Goal: Task Accomplishment & Management: Manage account settings

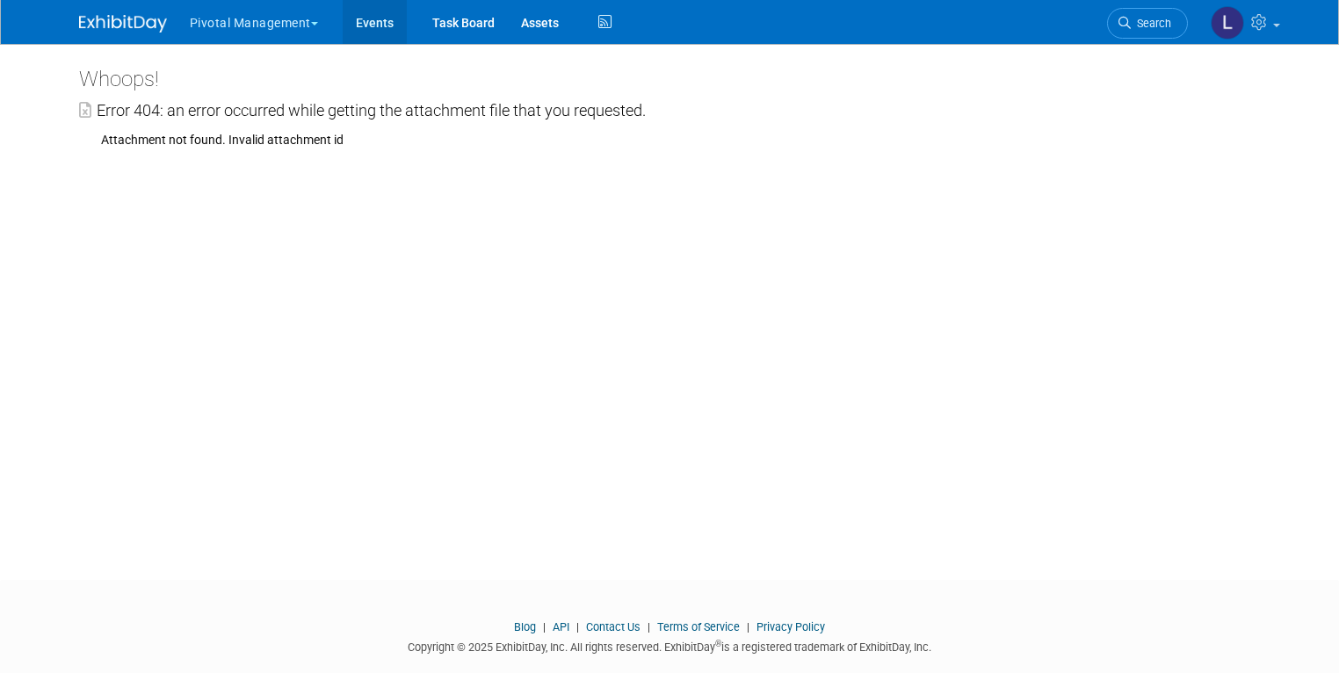
click at [373, 32] on link "Events" at bounding box center [375, 22] width 64 height 44
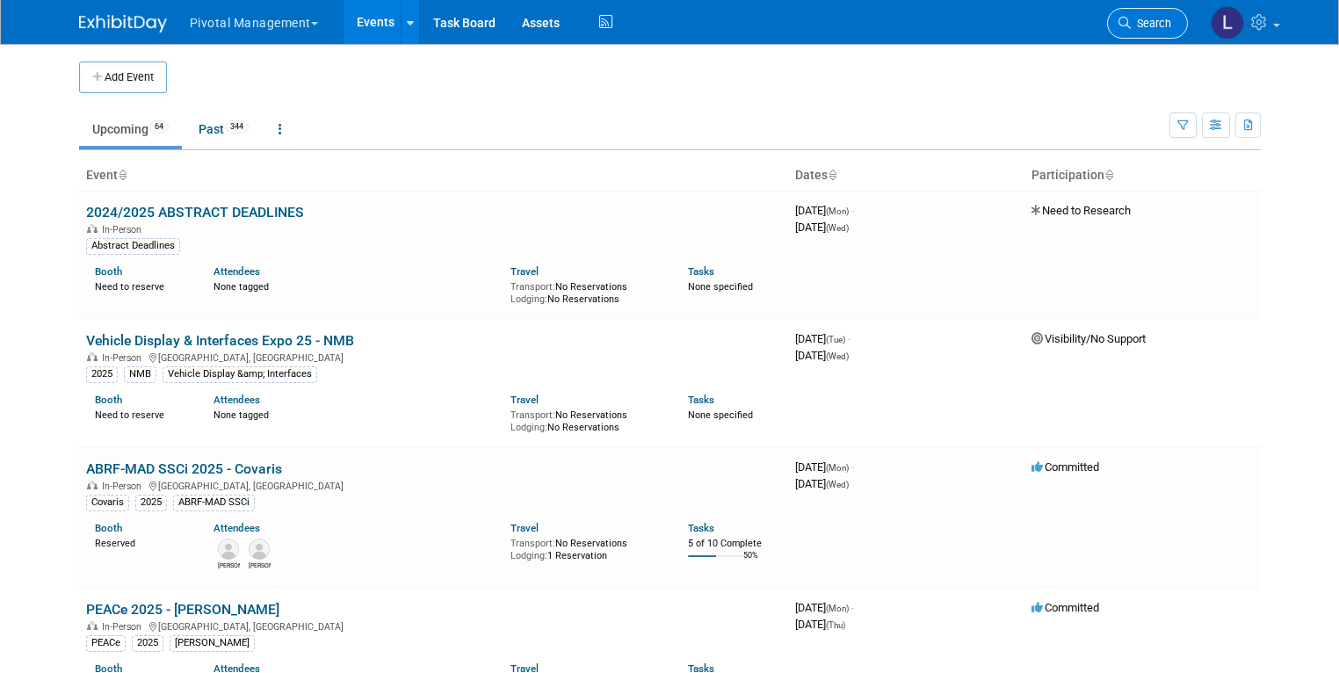
click at [1159, 24] on span "Search" at bounding box center [1151, 23] width 40 height 13
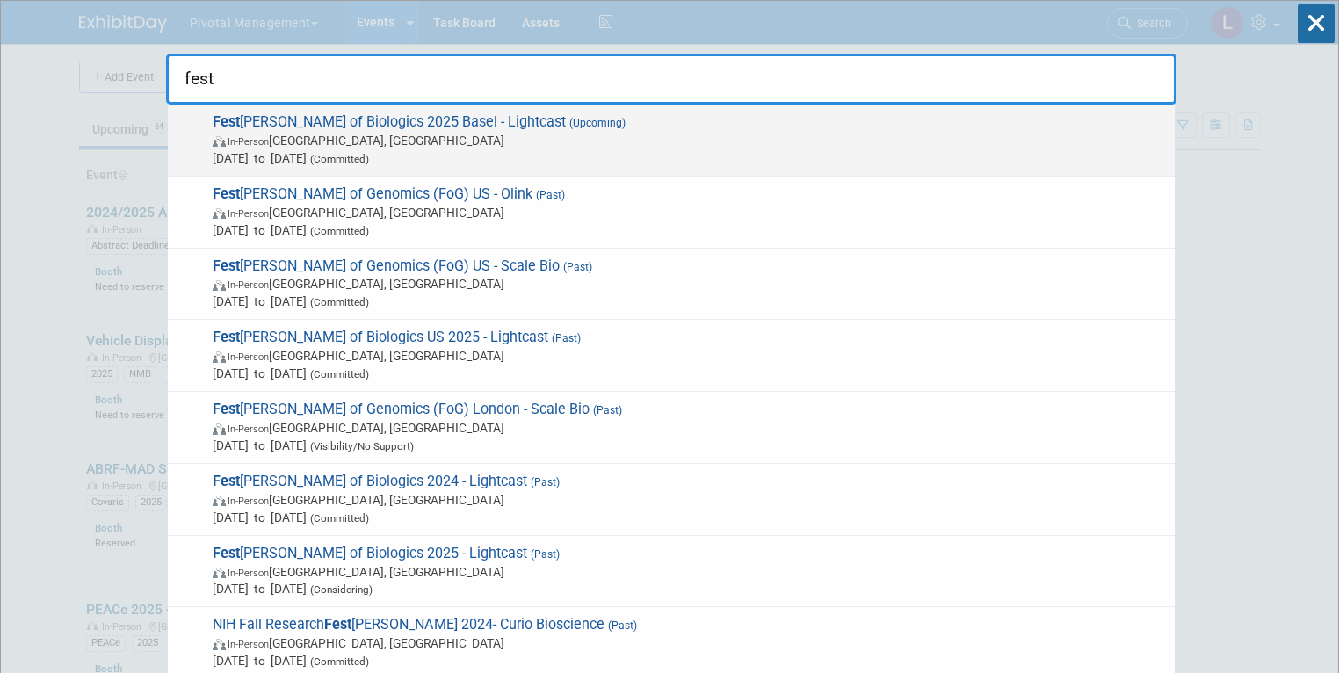
type input "fest"
click at [470, 134] on span "In-Person Basel, Switzerland" at bounding box center [689, 141] width 953 height 18
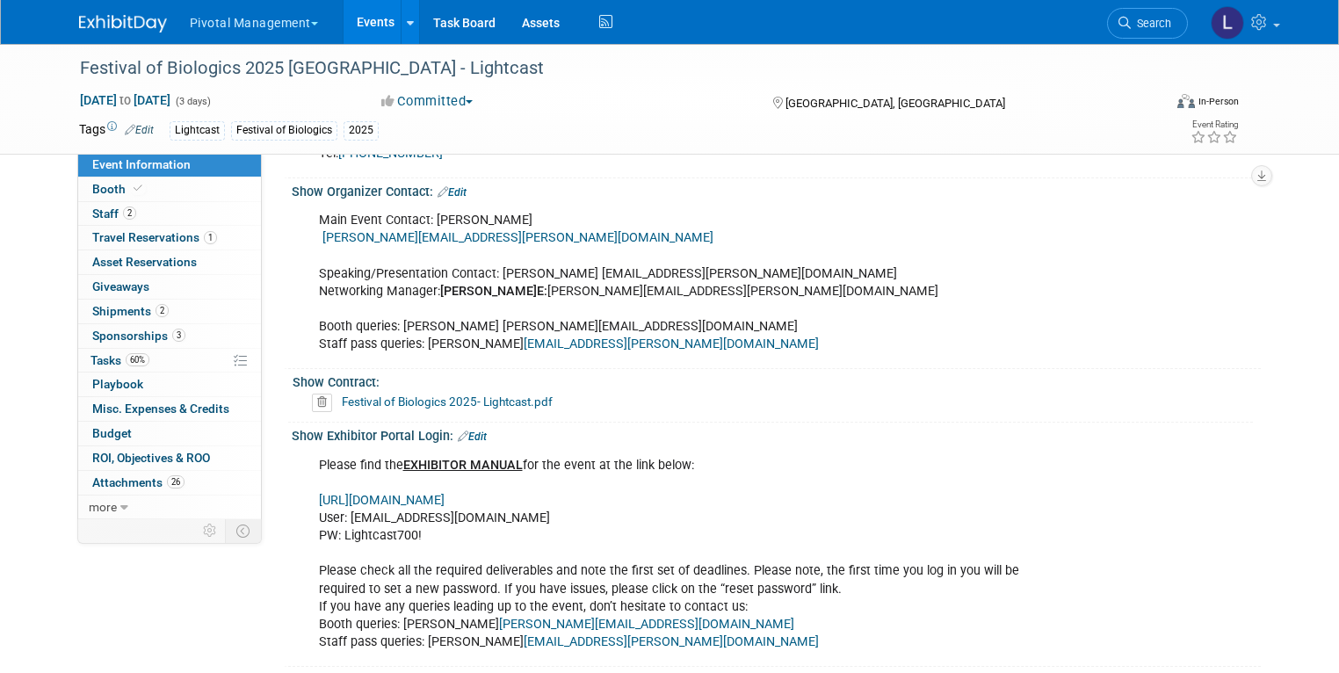
scroll to position [1523, 0]
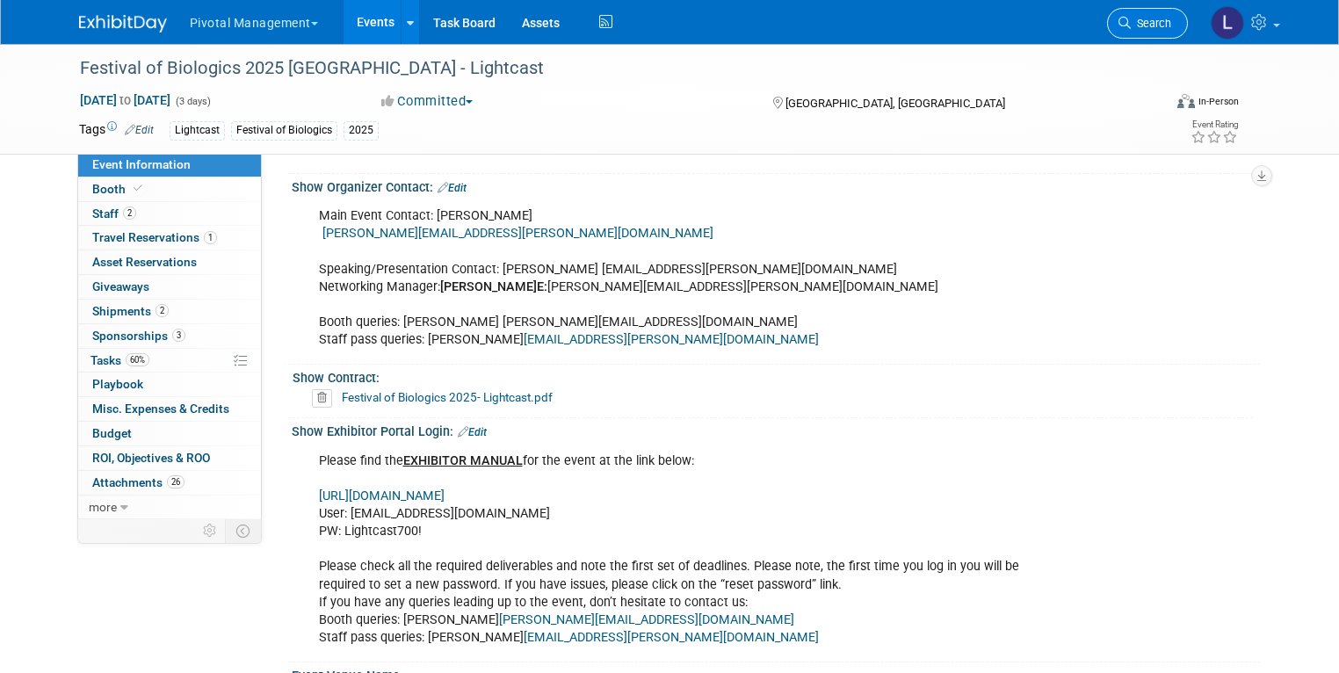
click at [1146, 34] on link "Search" at bounding box center [1147, 23] width 81 height 31
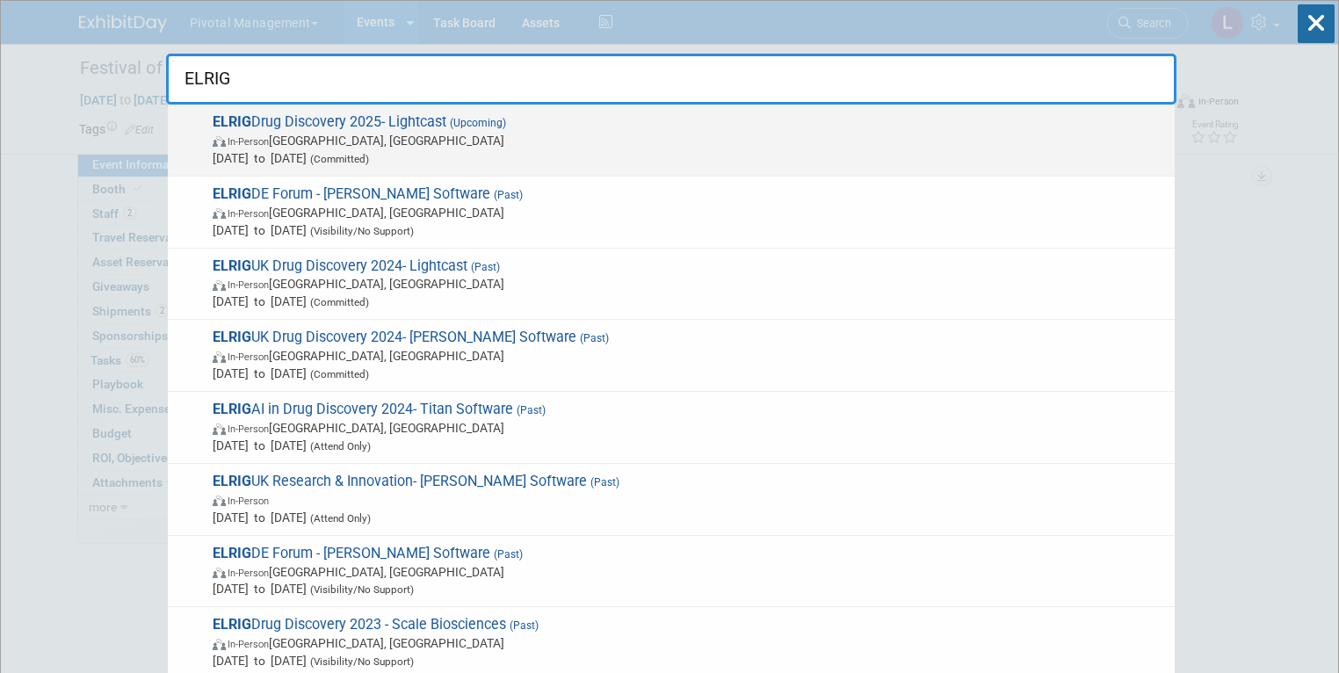
type input "ELRIG"
click at [501, 141] on span "In-Person England, United Kingdom" at bounding box center [689, 141] width 953 height 18
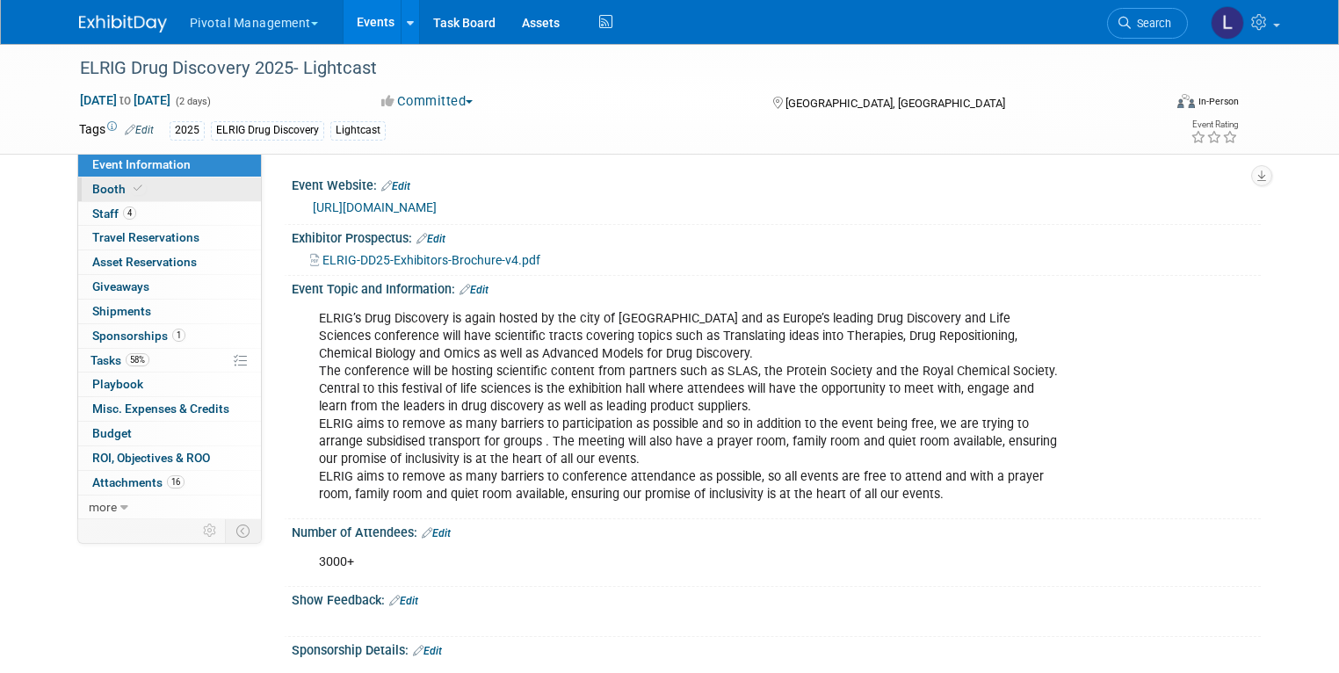
click at [101, 184] on span "Booth" at bounding box center [119, 189] width 54 height 14
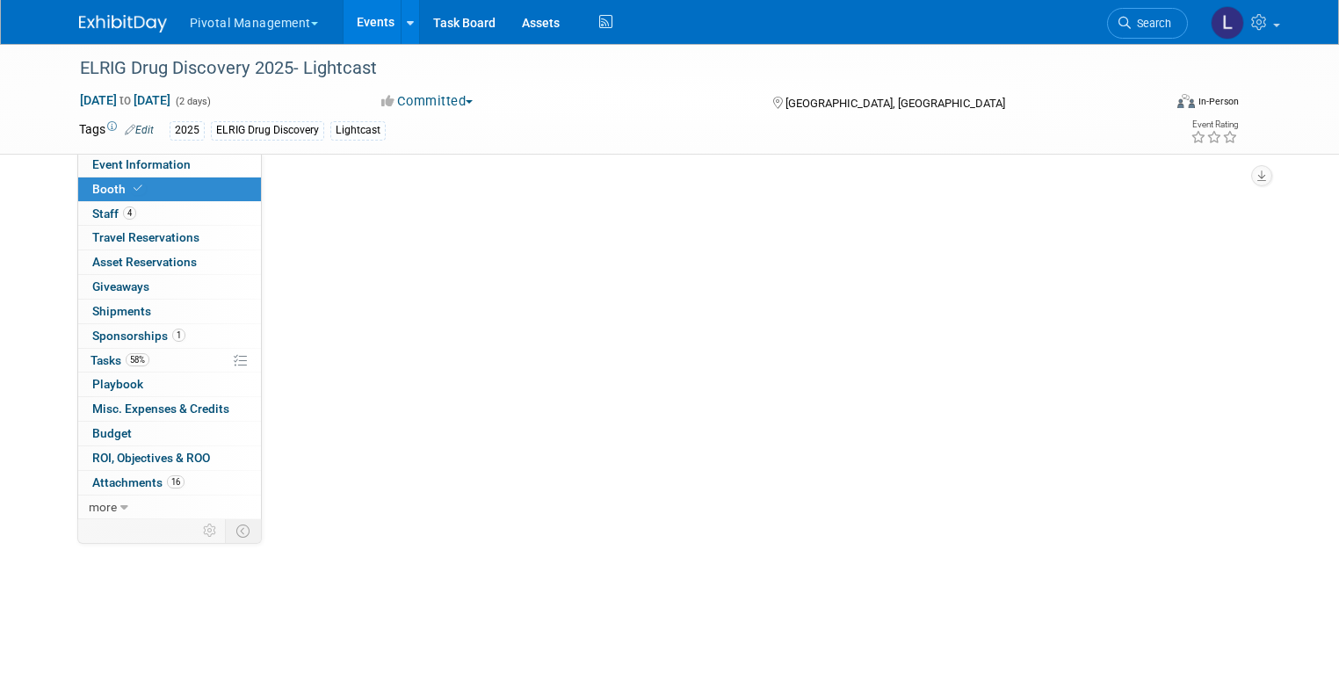
select select "Yes"
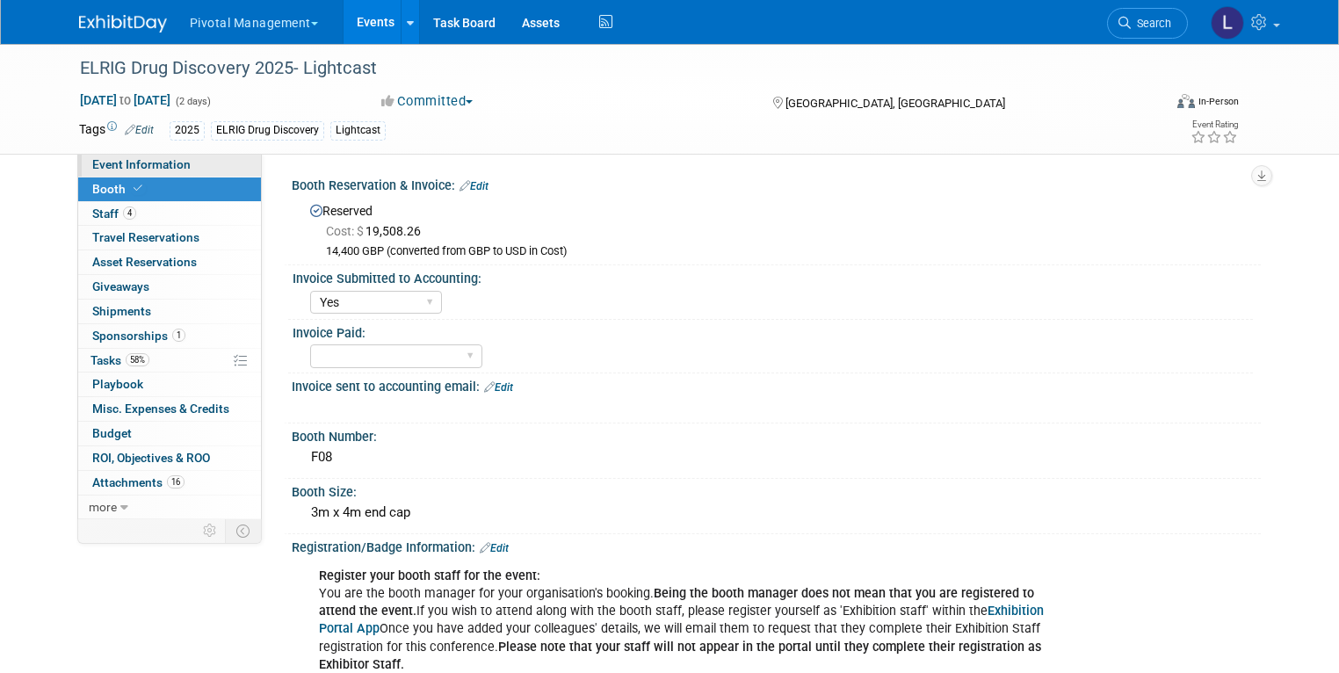
click at [184, 170] on link "Event Information" at bounding box center [169, 165] width 183 height 24
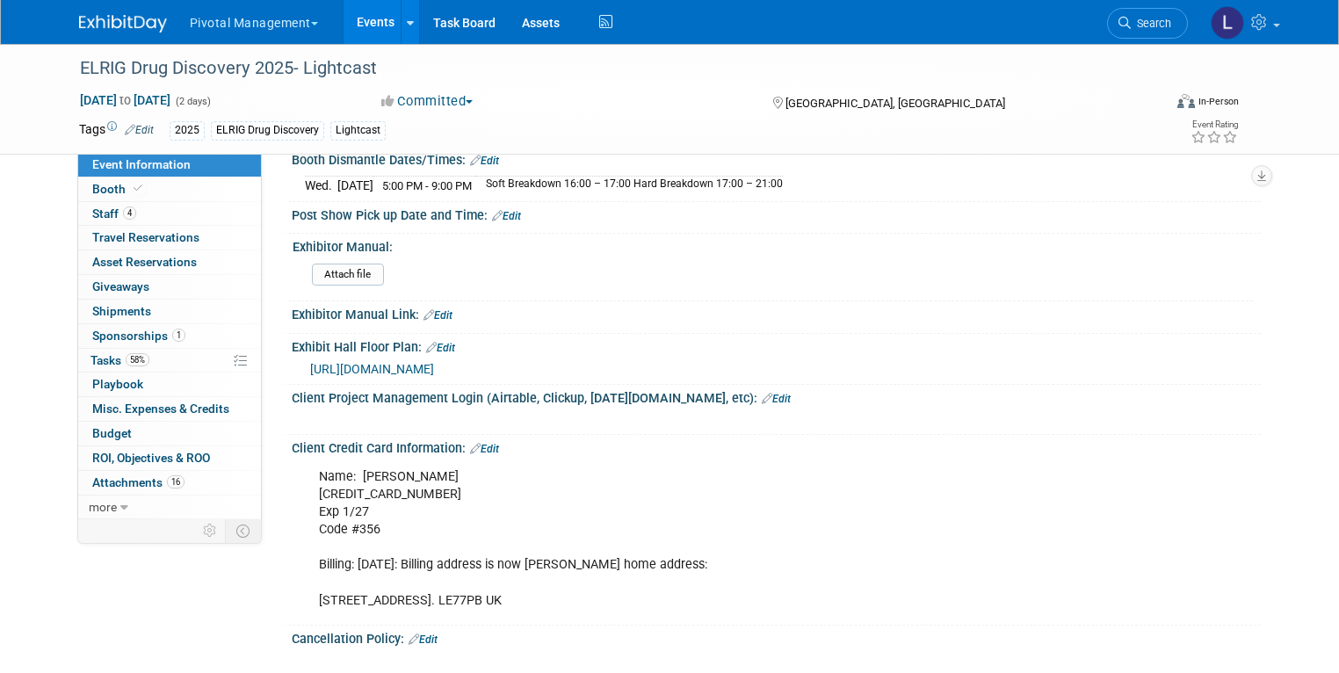
scroll to position [3349, 0]
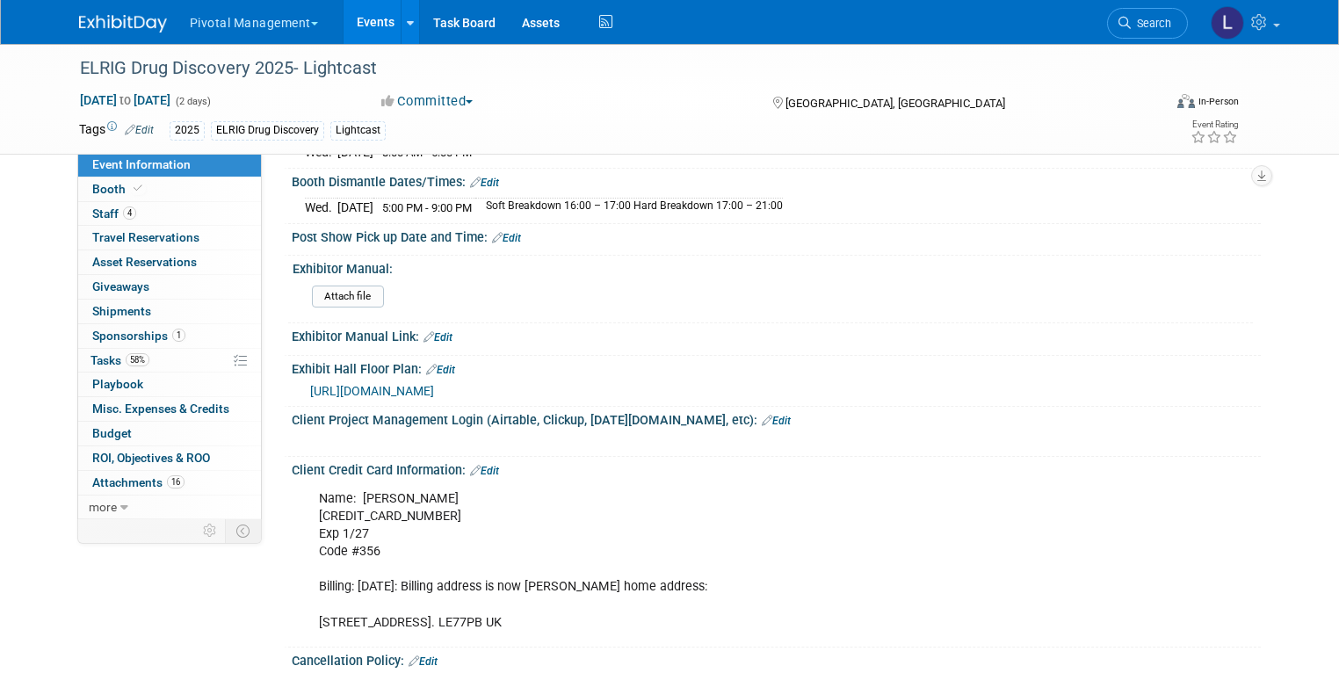
click at [434, 384] on span "https://elrig.eventsair.com/ExhibitionPortal/Account/Login?ReturnUrl=%2FExhibit…" at bounding box center [372, 391] width 124 height 14
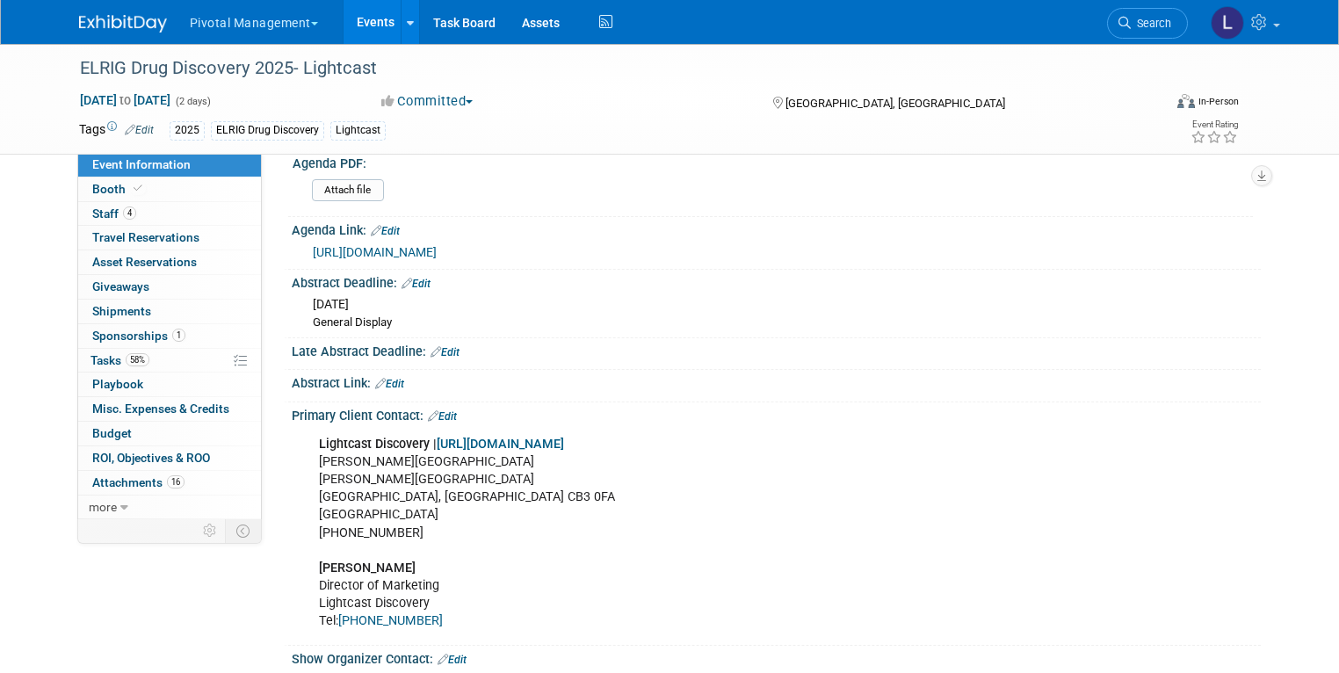
scroll to position [880, 0]
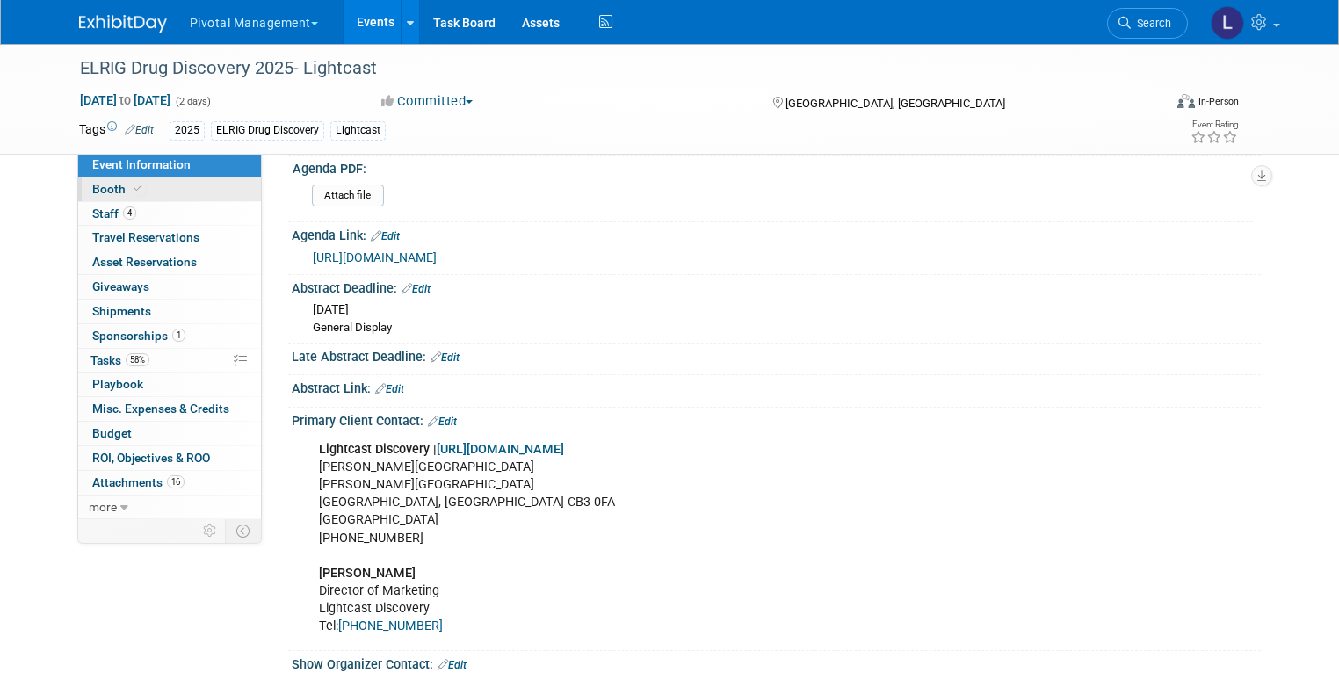
click at [134, 189] on icon at bounding box center [138, 189] width 9 height 10
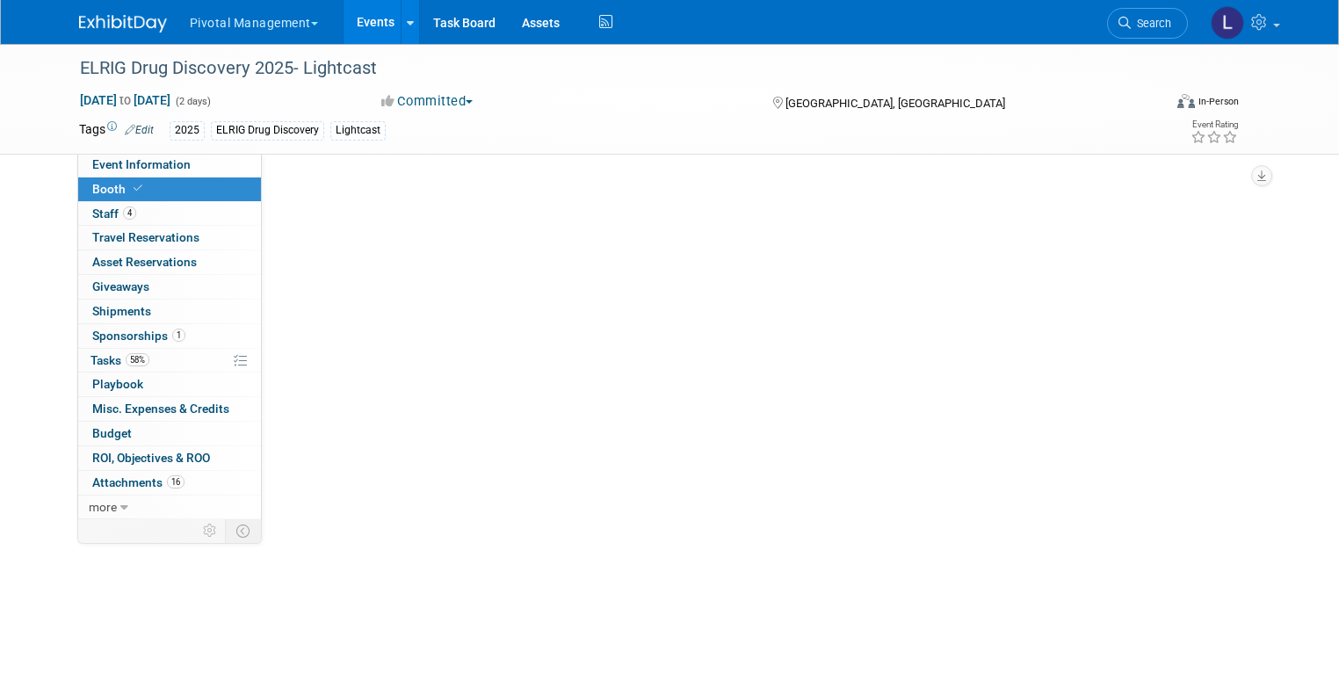
scroll to position [0, 0]
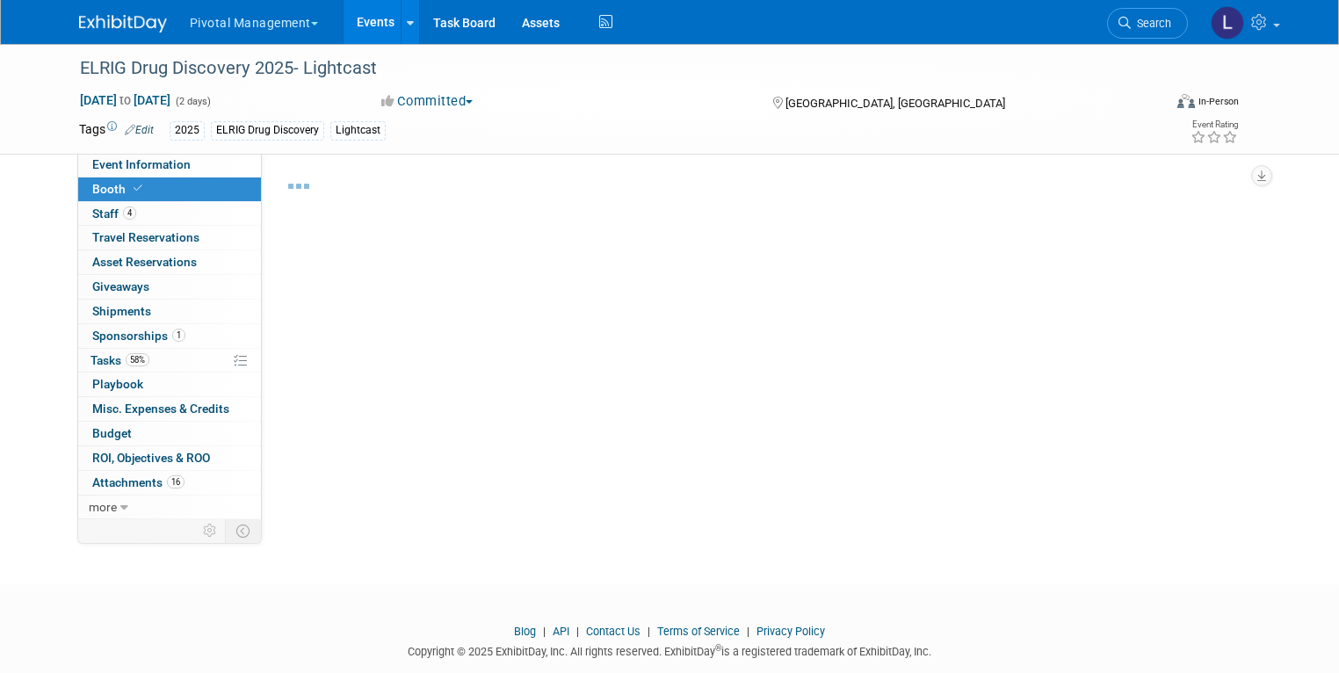
select select "Yes"
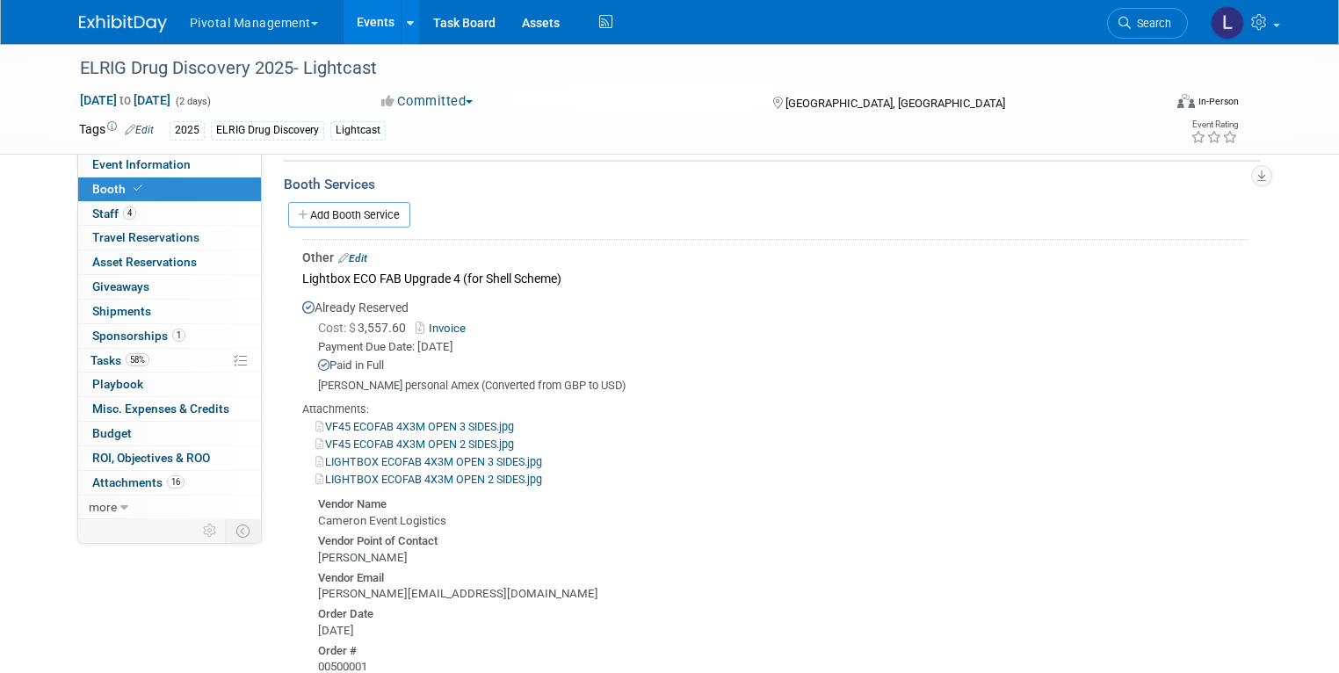
scroll to position [1397, 0]
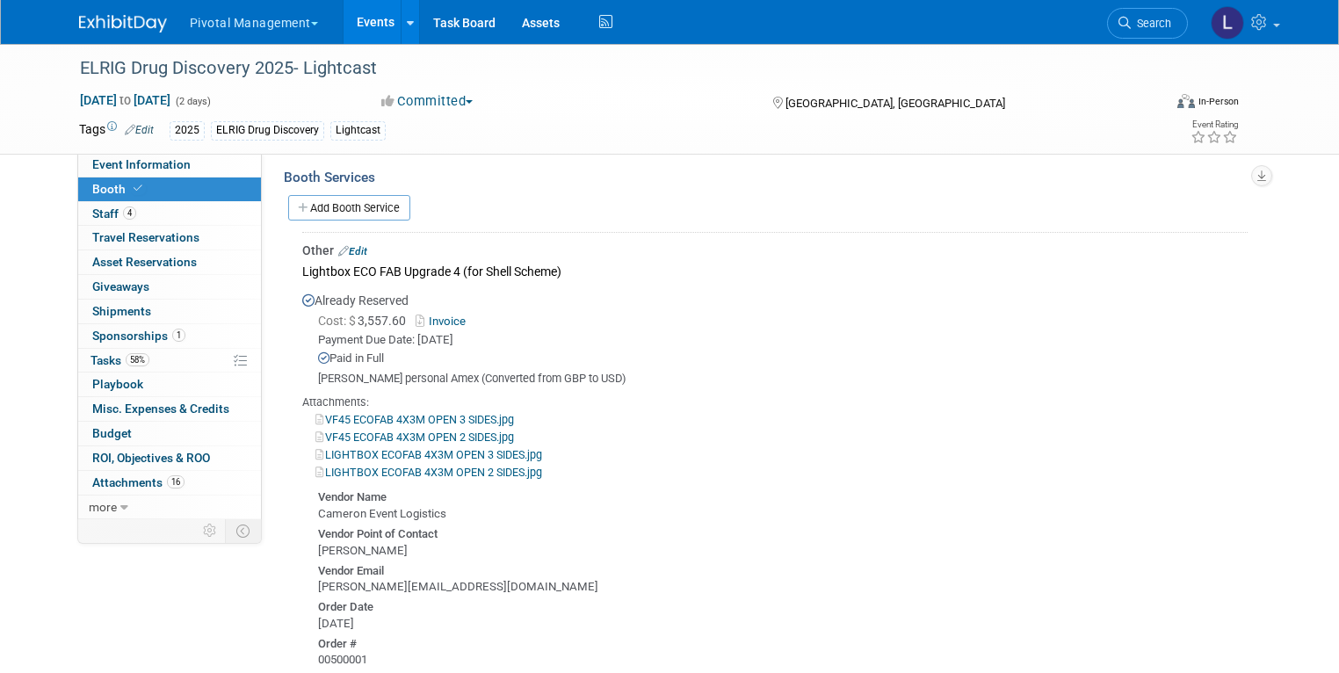
click at [435, 315] on link "Invoice" at bounding box center [444, 321] width 57 height 13
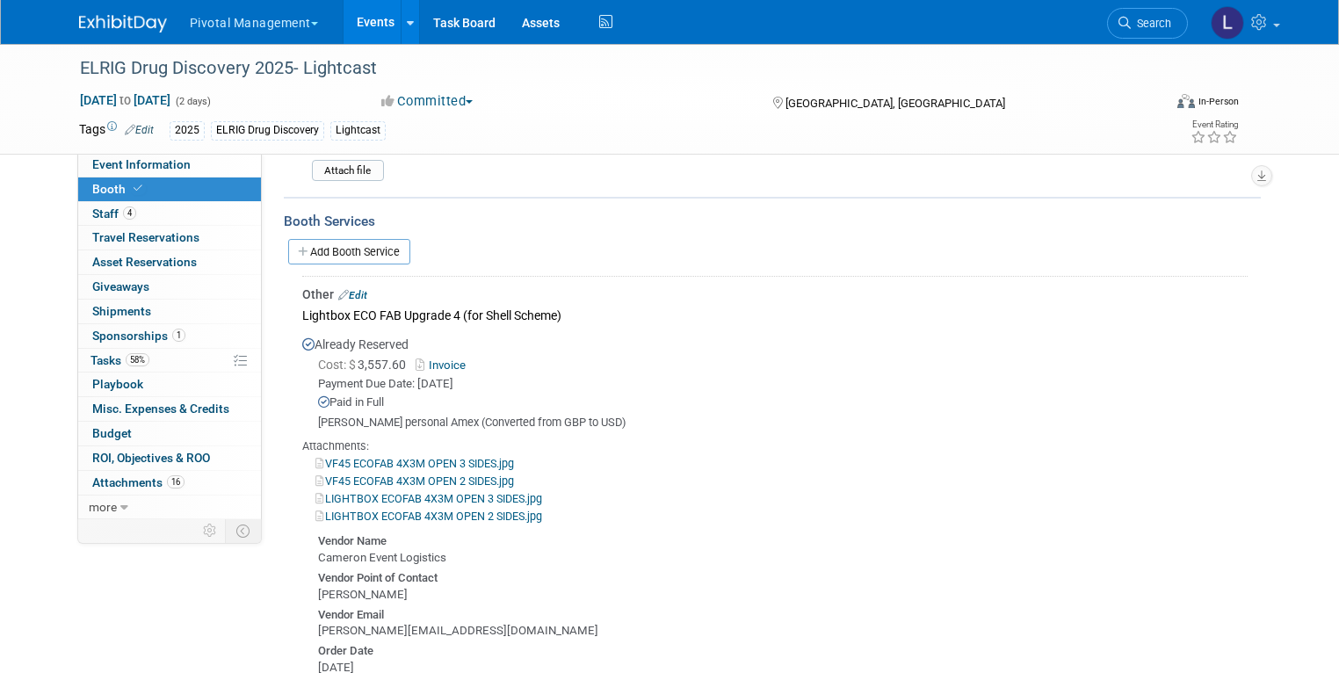
click at [448, 359] on link "Invoice" at bounding box center [444, 365] width 57 height 13
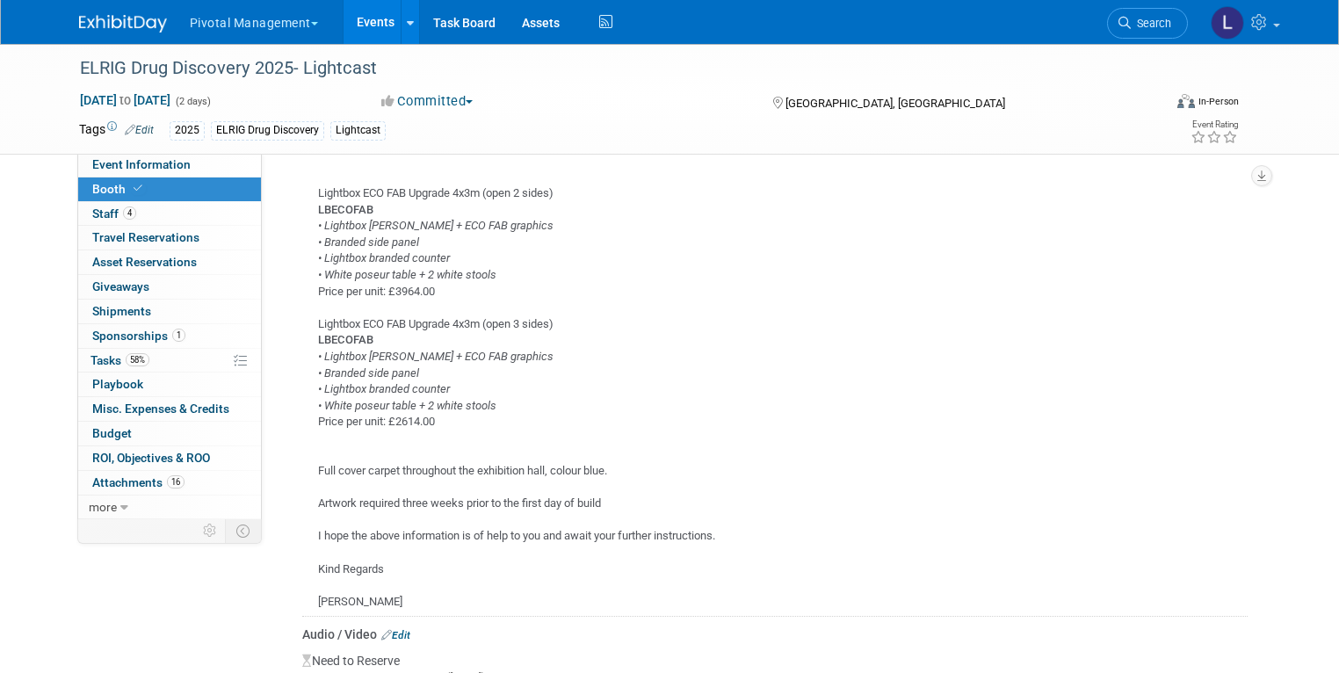
scroll to position [2479, 0]
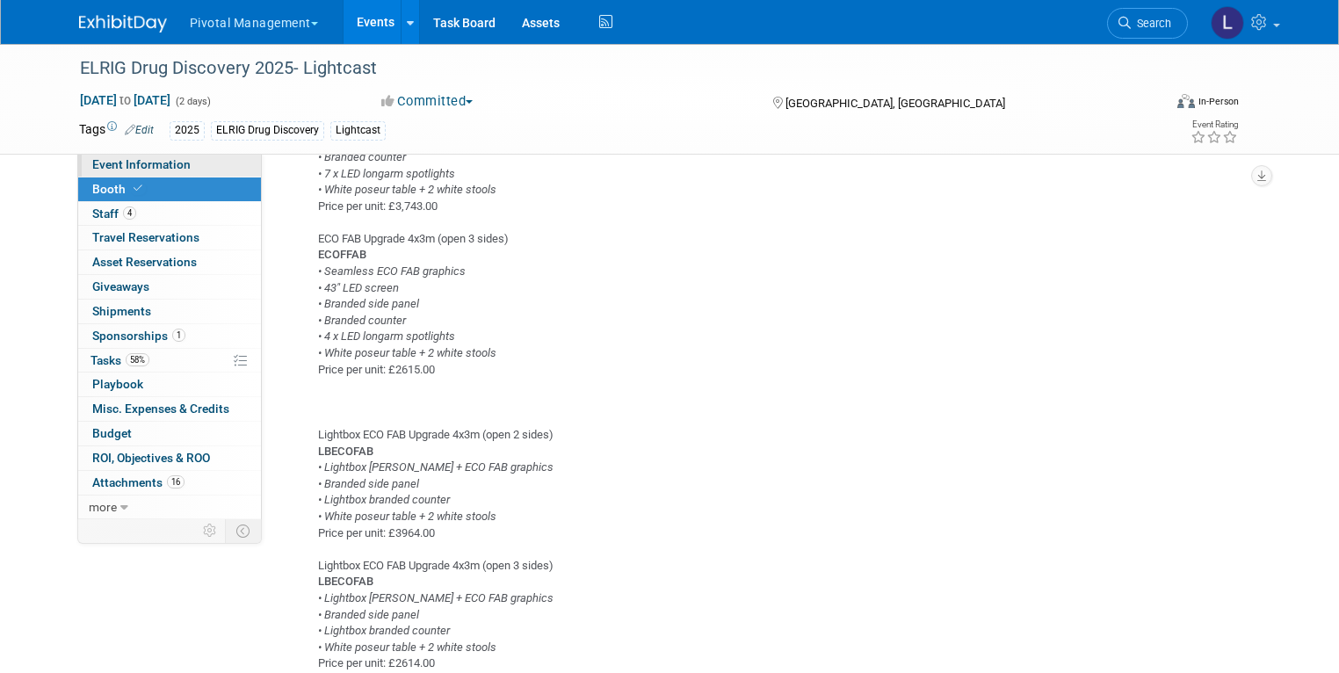
click at [92, 161] on span "Event Information" at bounding box center [141, 164] width 98 height 14
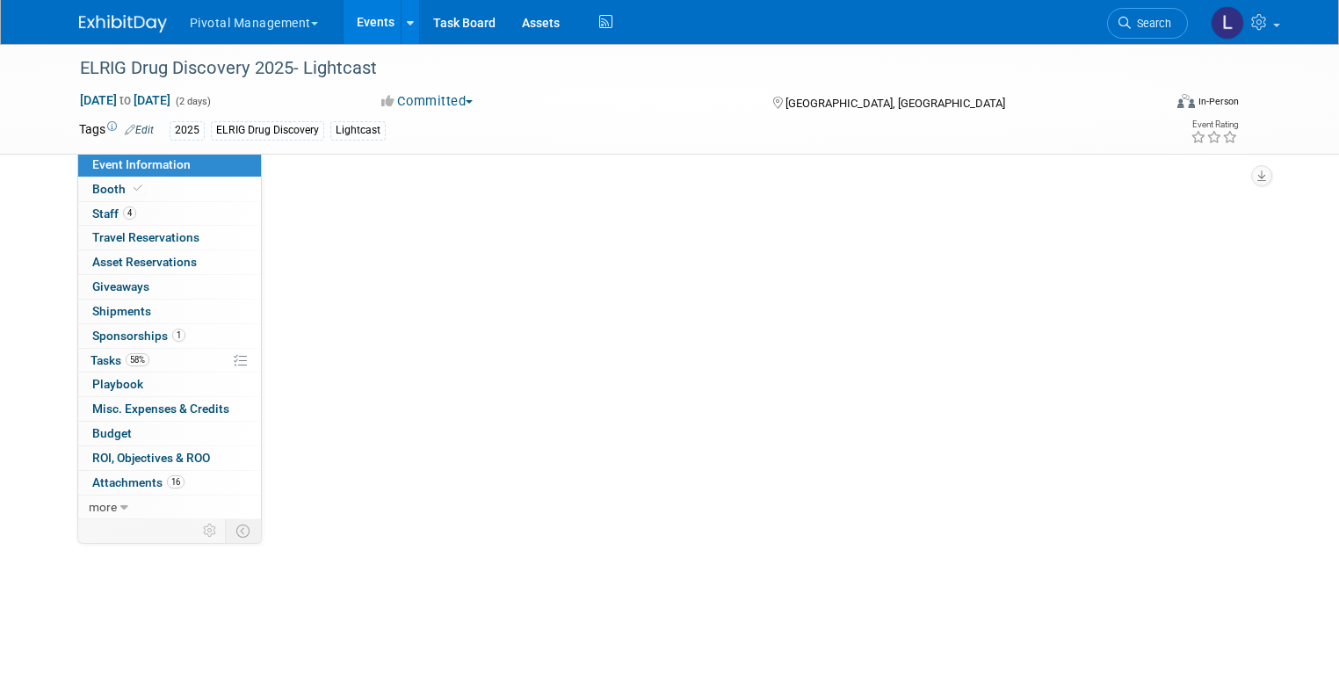
scroll to position [0, 0]
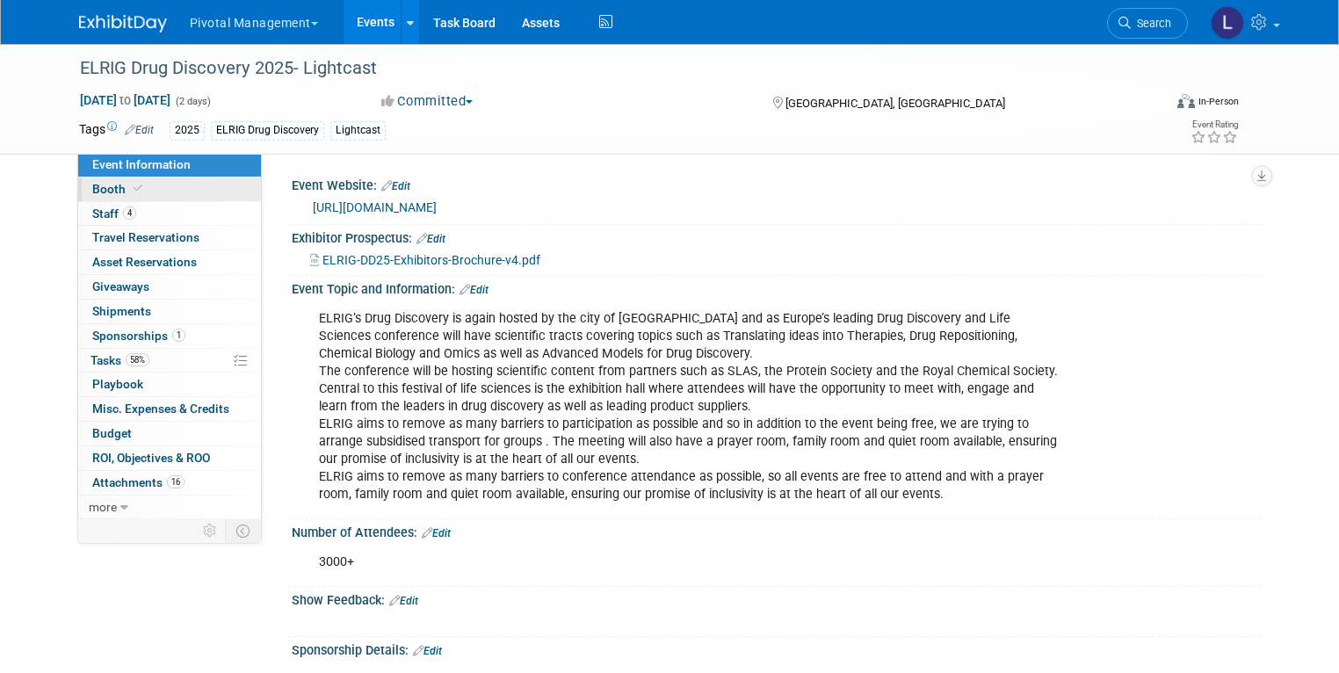
click at [92, 184] on span "Booth" at bounding box center [119, 189] width 54 height 14
select select "Yes"
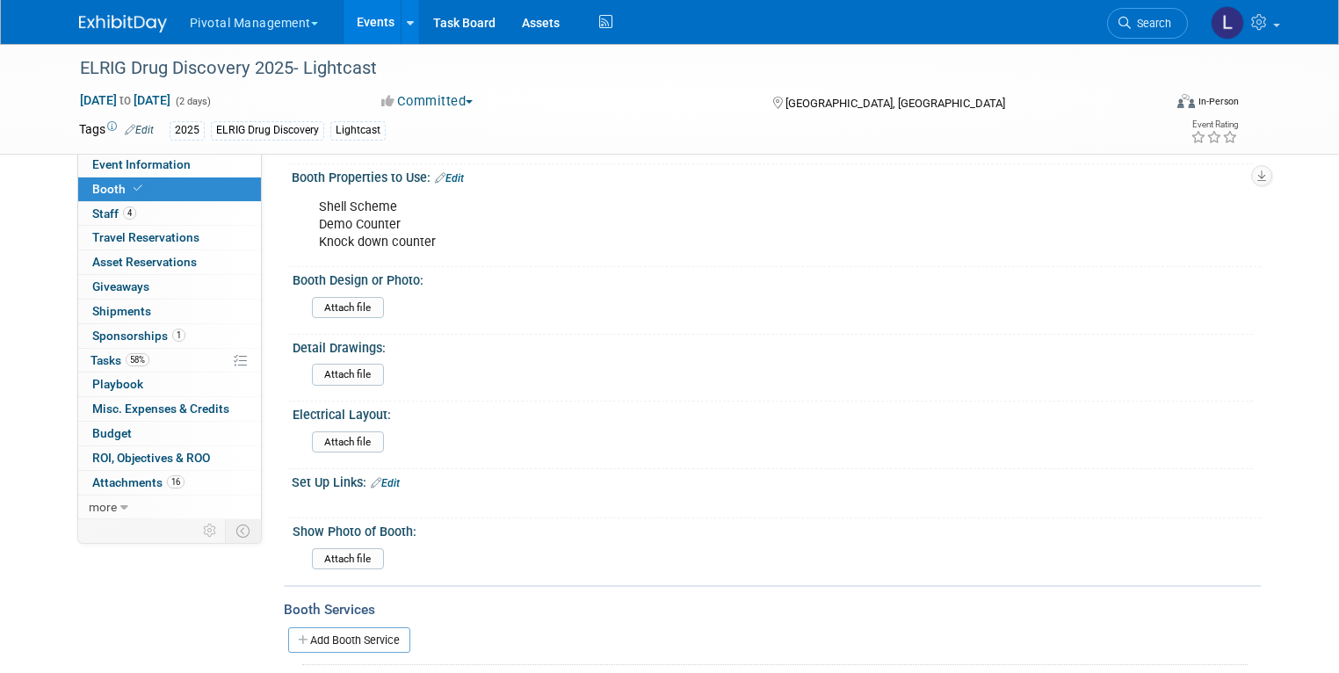
scroll to position [972, 0]
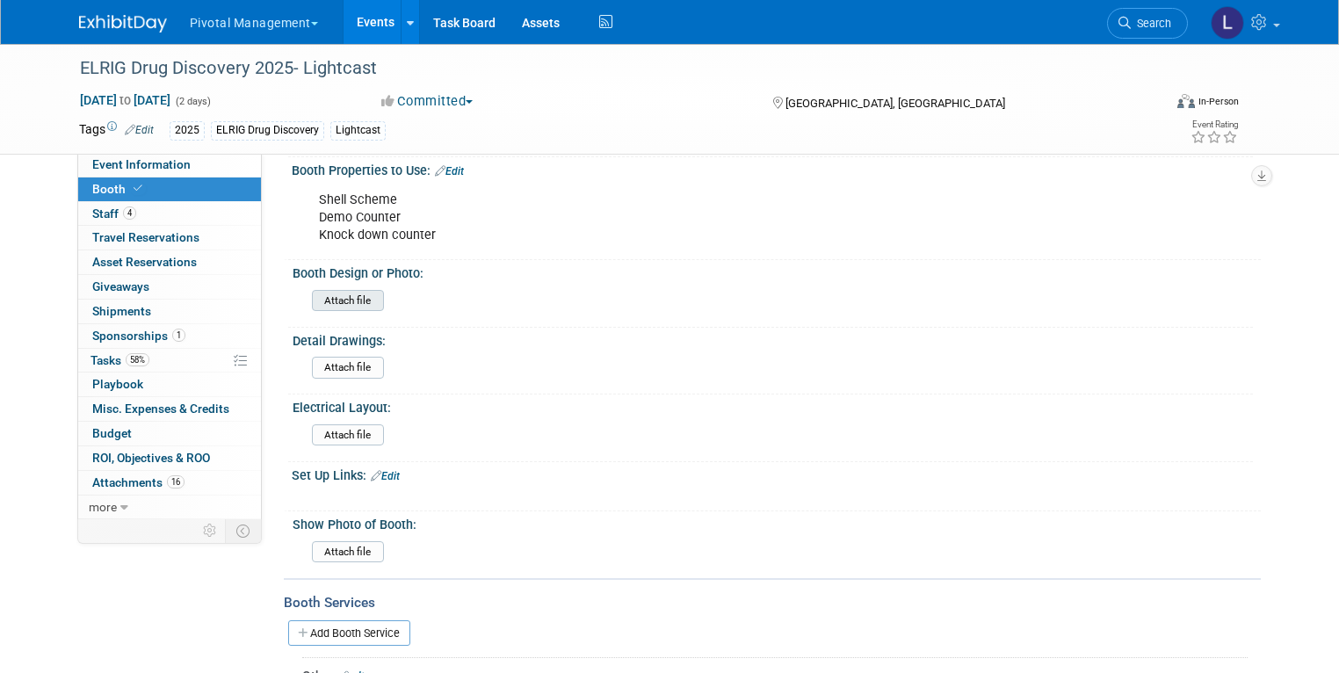
click at [337, 291] on input "file" at bounding box center [263, 301] width 239 height 20
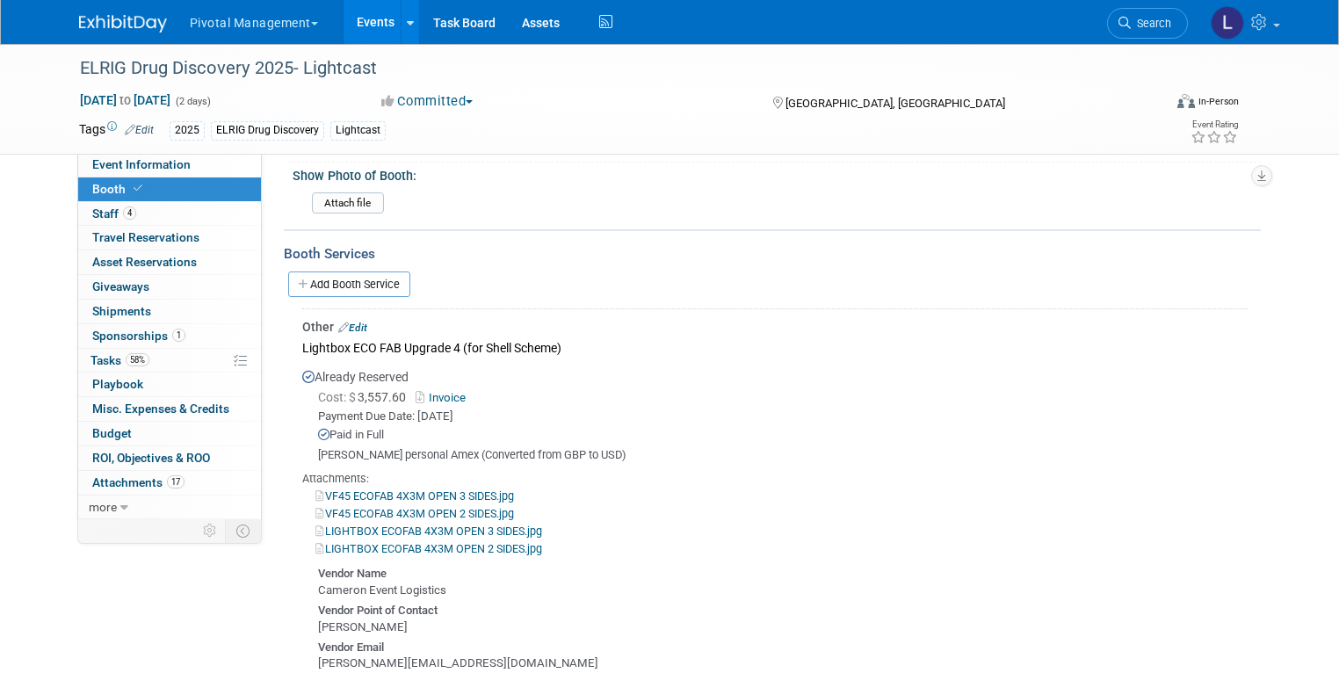
scroll to position [1372, 0]
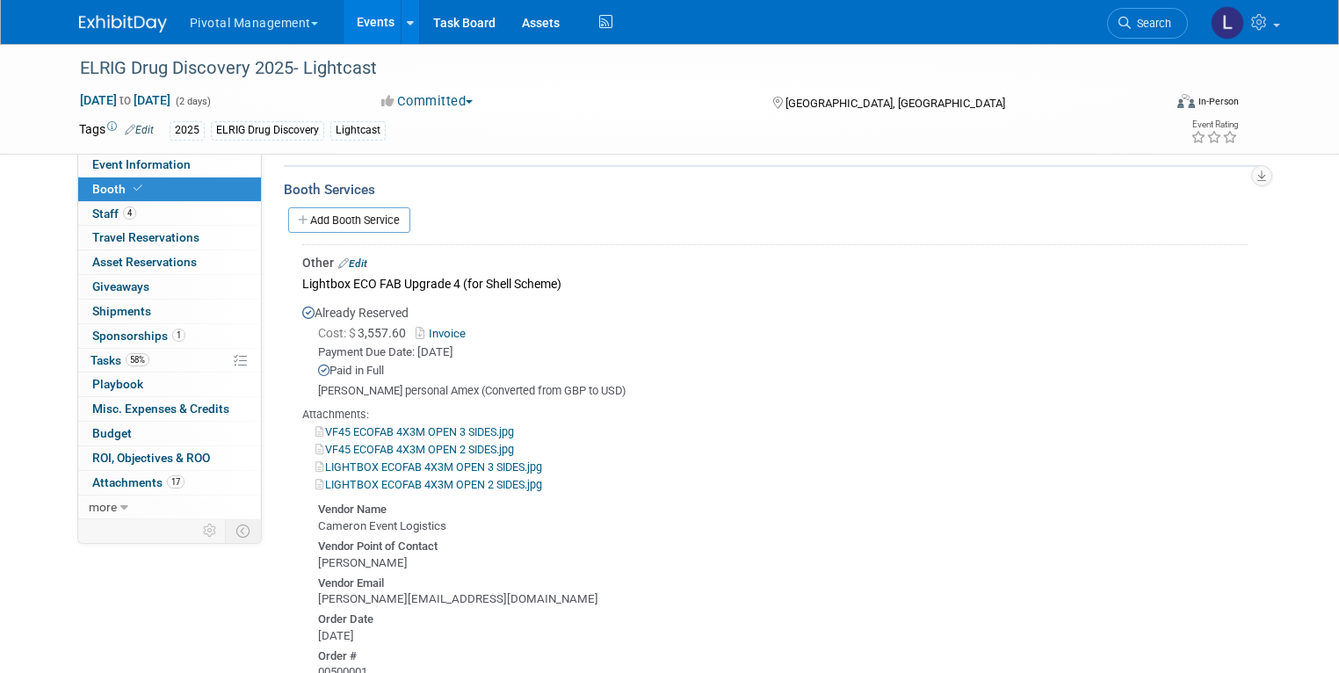
click at [511, 460] on link "LIGHTBOX ECOFAB 4X3M OPEN 3 SIDES.jpg" at bounding box center [428, 466] width 227 height 13
click at [98, 191] on span "Booth" at bounding box center [119, 189] width 54 height 14
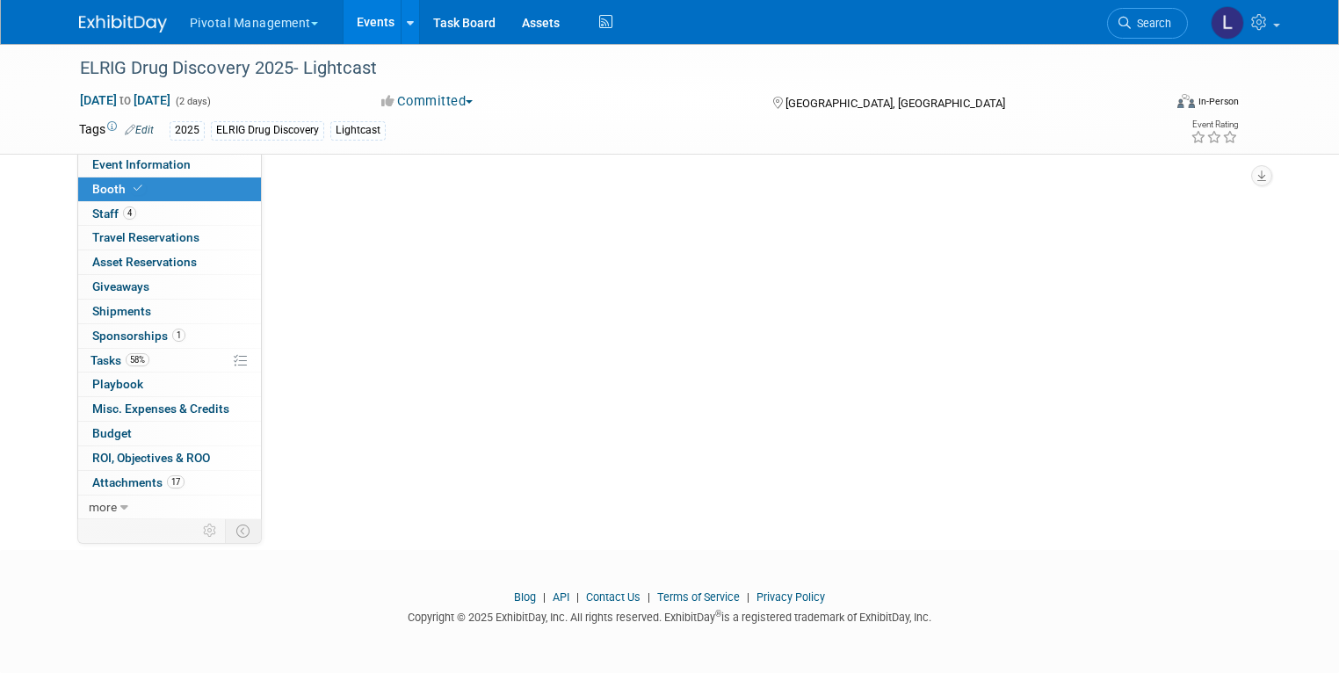
scroll to position [0, 0]
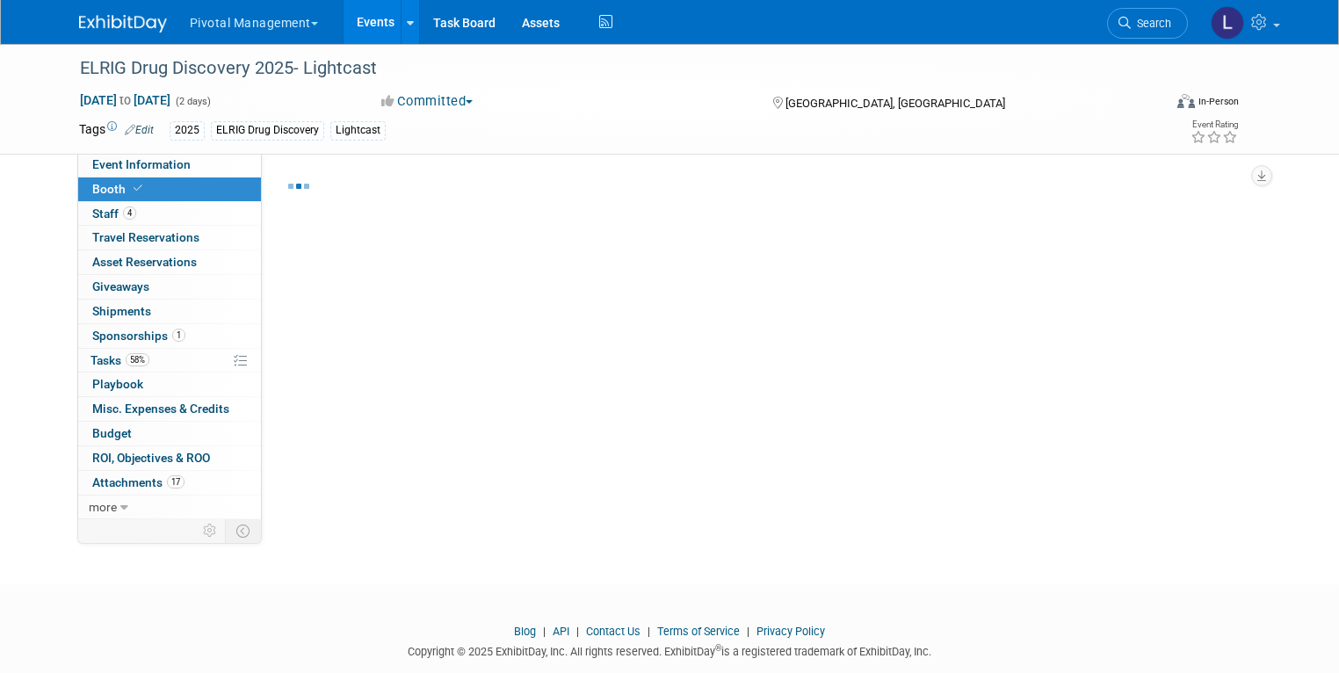
select select "Yes"
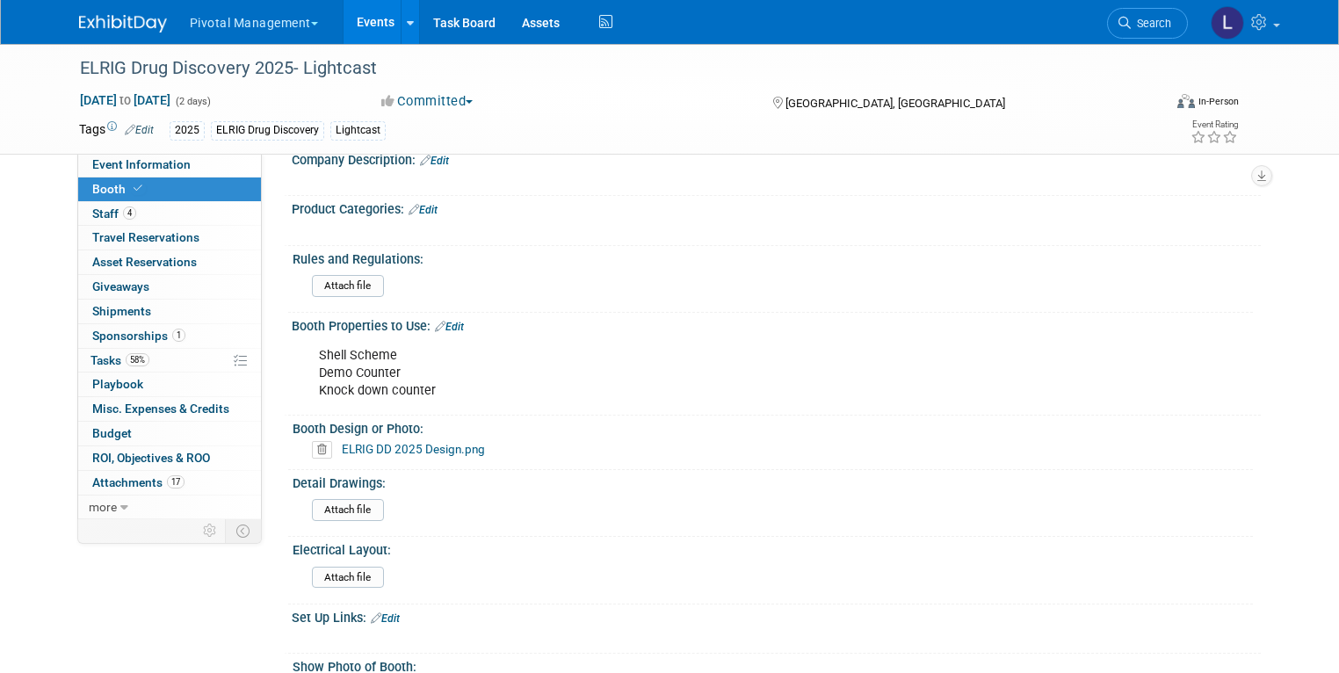
scroll to position [830, 0]
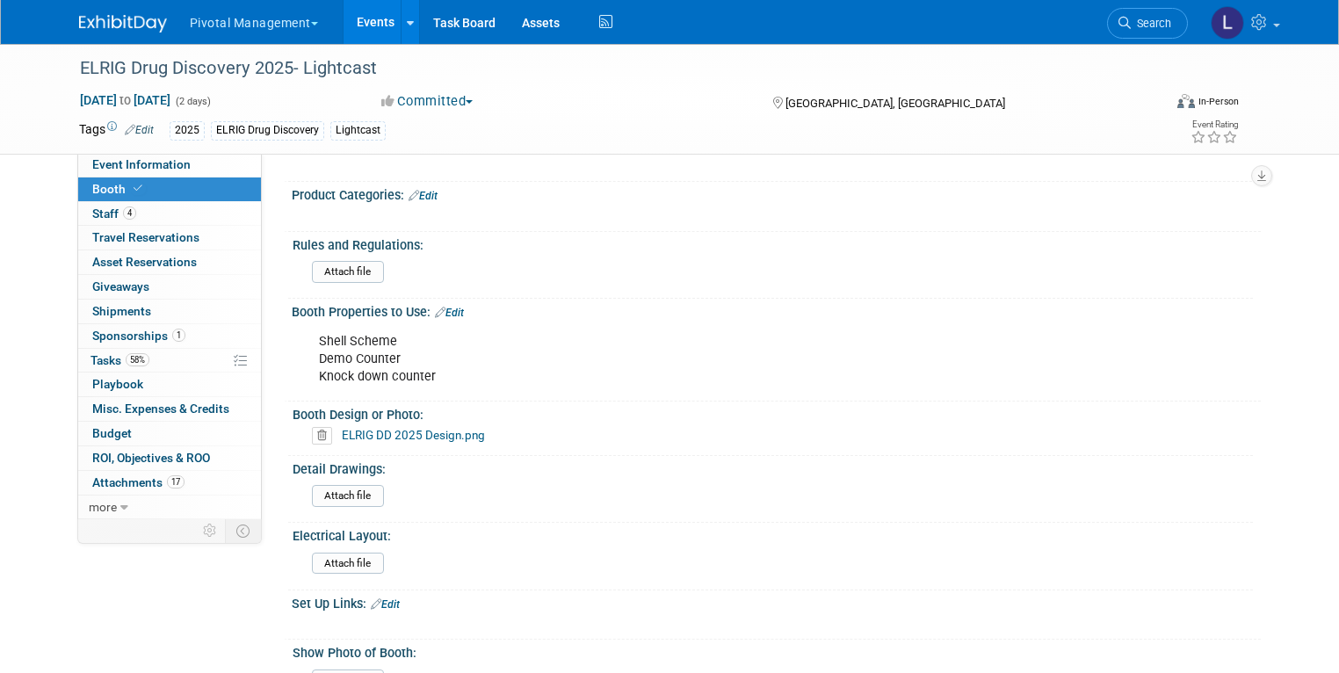
click at [312, 427] on icon at bounding box center [322, 436] width 20 height 18
click at [287, 480] on icon at bounding box center [292, 479] width 11 height 10
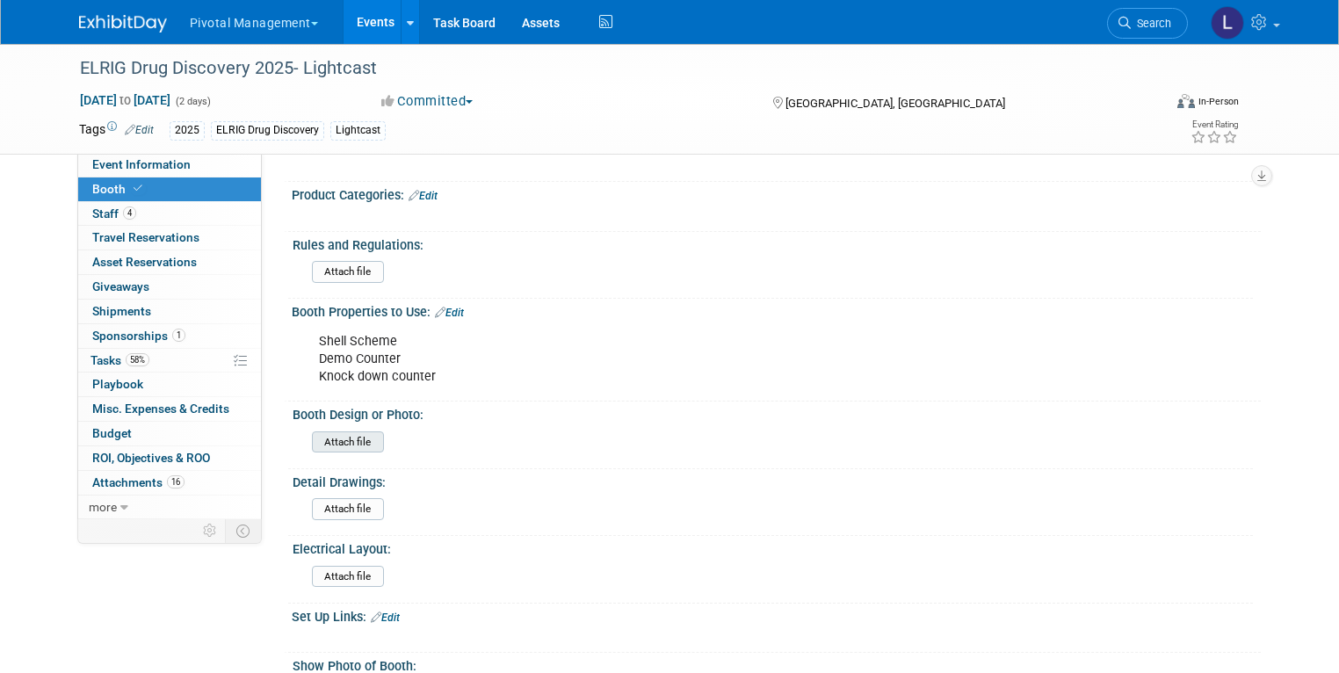
click at [338, 432] on input "file" at bounding box center [263, 442] width 239 height 20
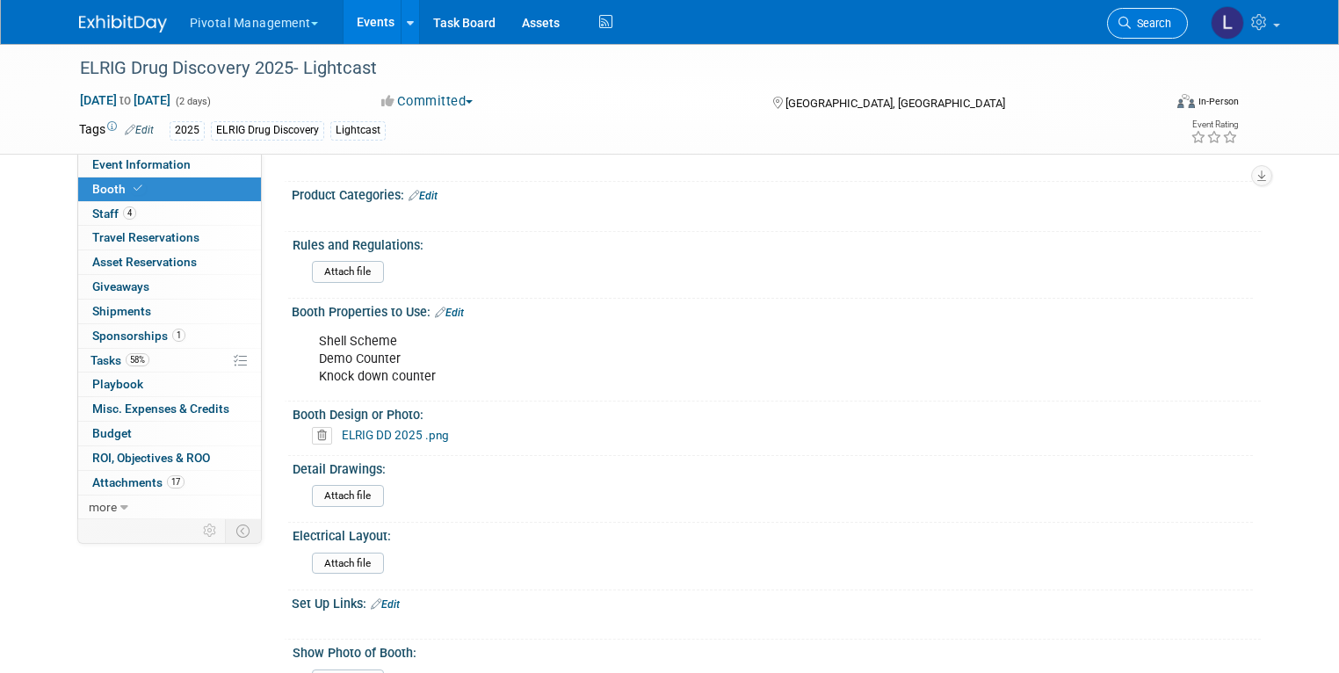
click at [1131, 19] on icon at bounding box center [1125, 23] width 12 height 12
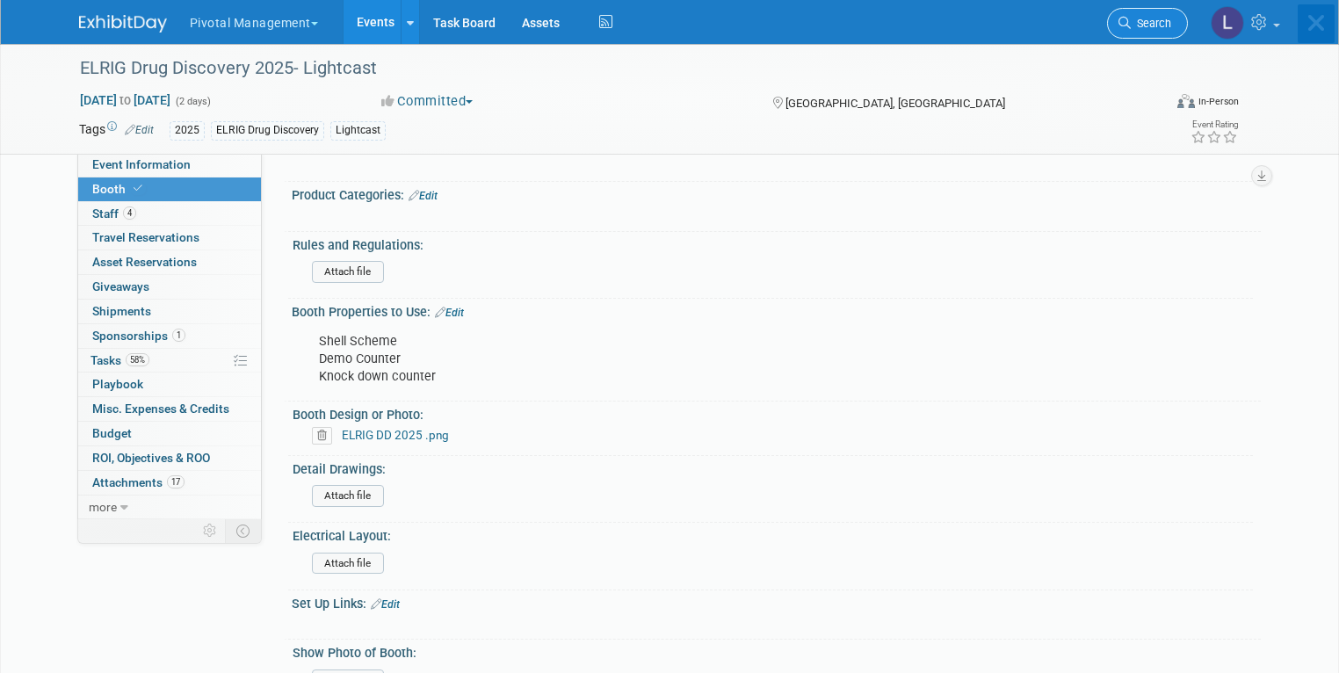
scroll to position [0, 0]
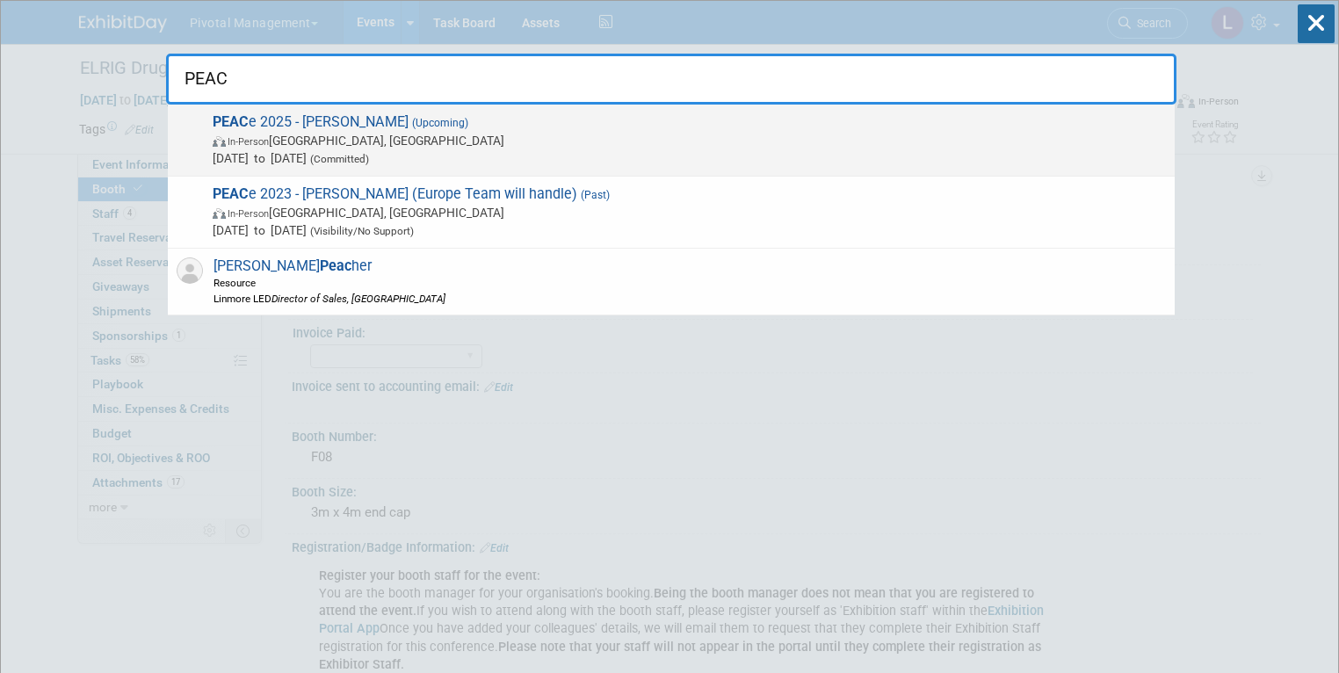
type input "PEAC"
click at [406, 142] on span "In-Person Montréal, Canada" at bounding box center [689, 141] width 953 height 18
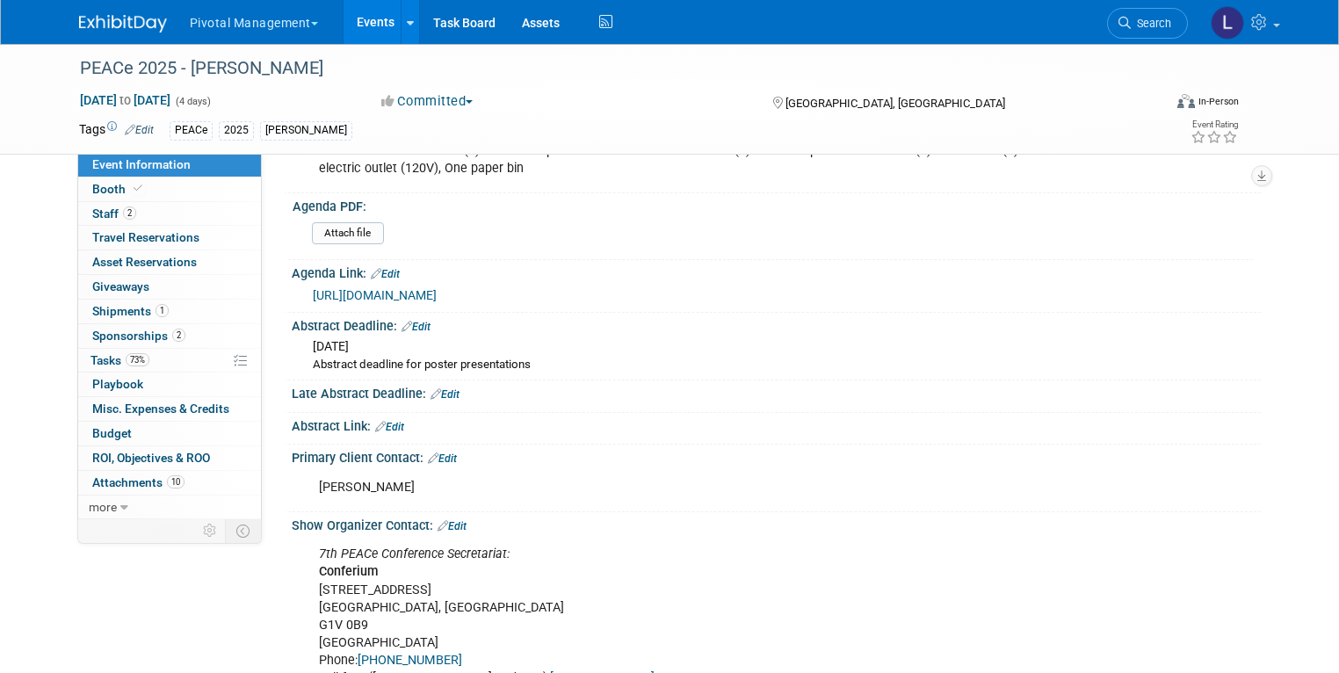
scroll to position [769, 0]
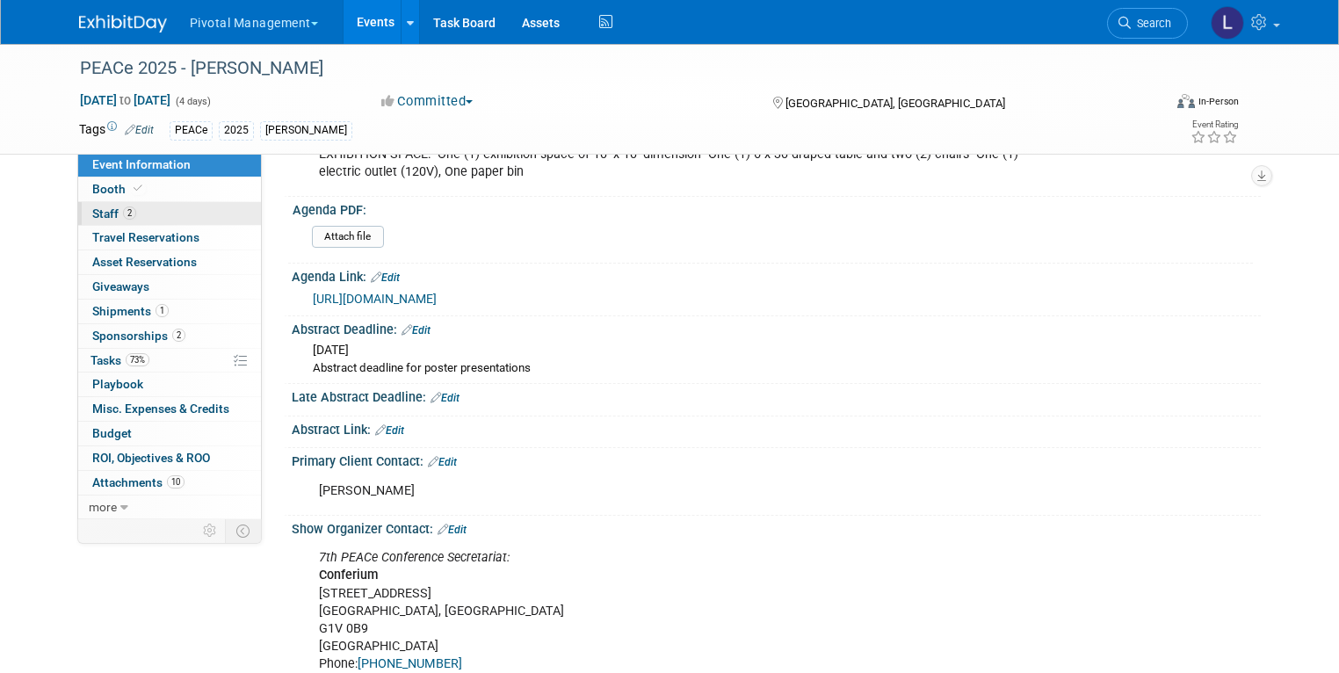
click at [96, 213] on span "Staff 2" at bounding box center [114, 213] width 44 height 14
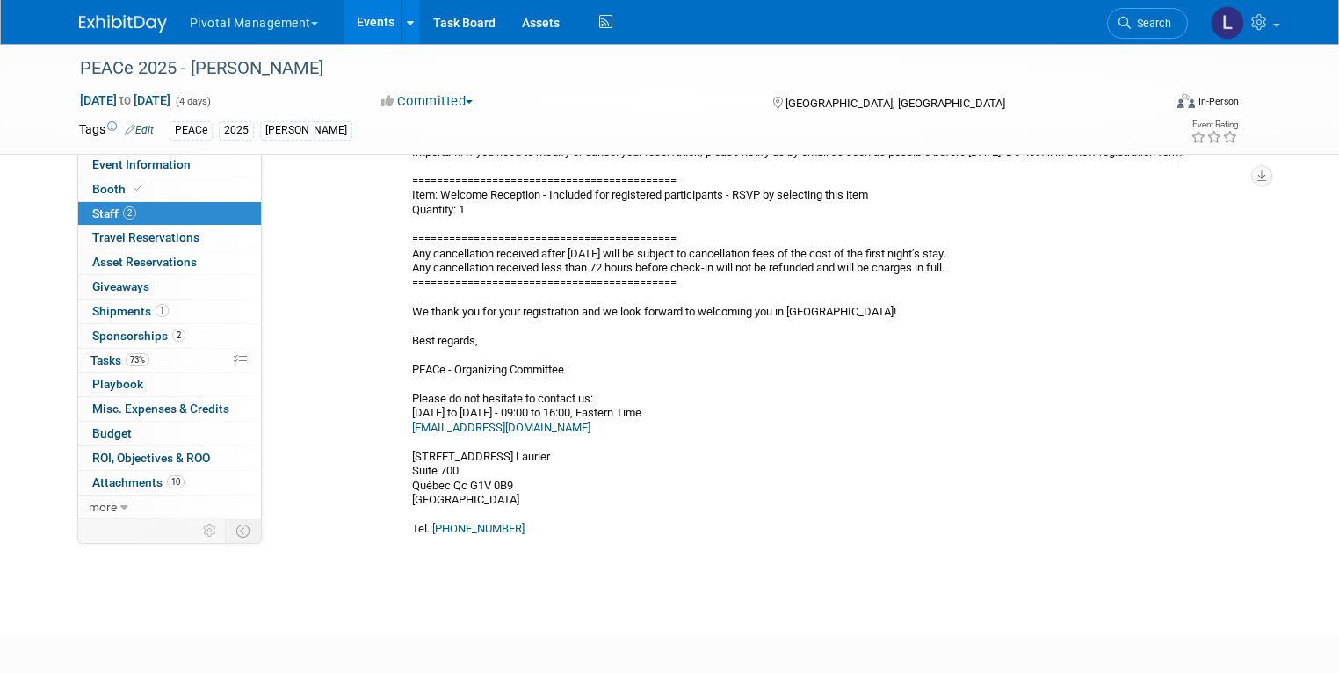
scroll to position [1979, 0]
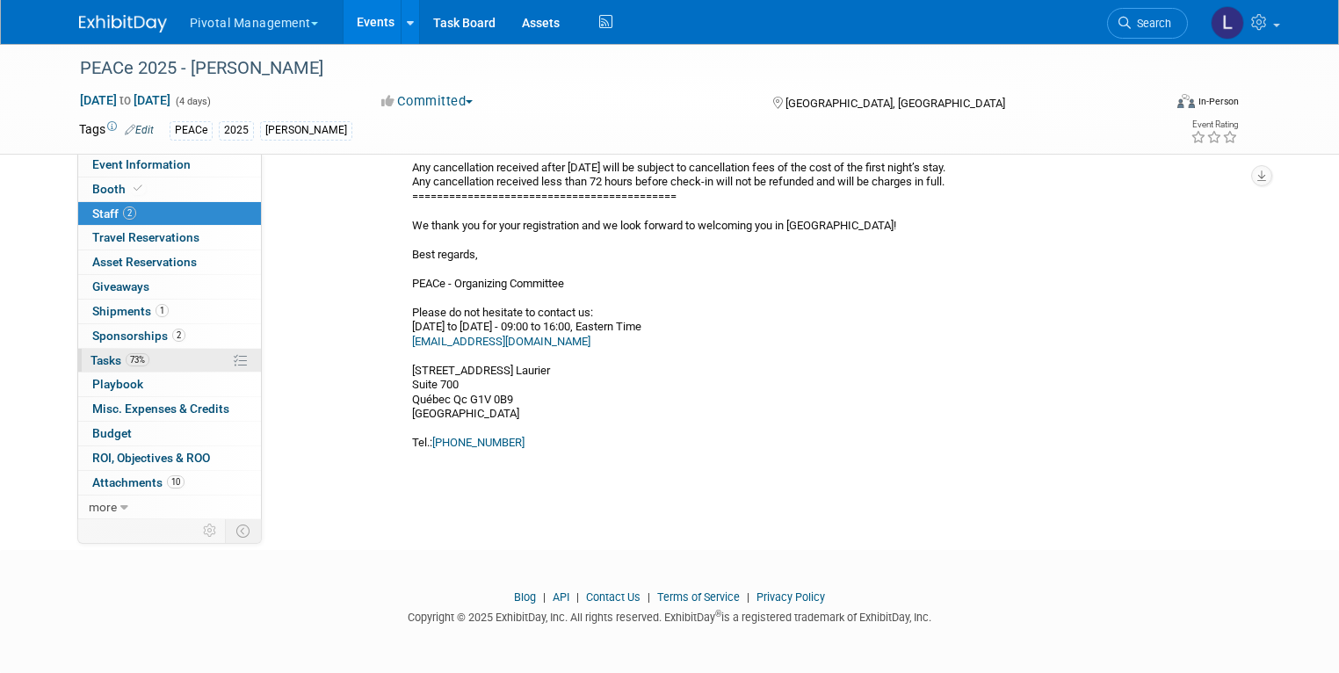
click at [92, 359] on span "Tasks 73%" at bounding box center [120, 360] width 59 height 14
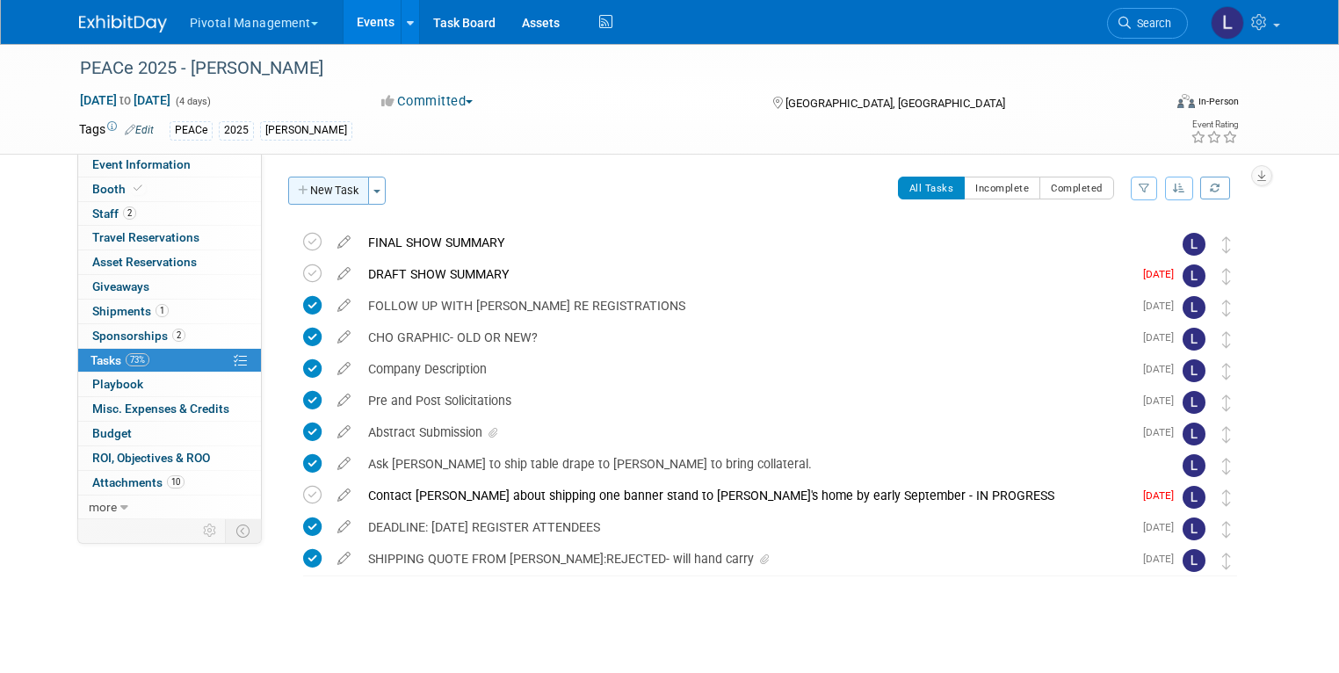
click at [337, 198] on button "New Task" at bounding box center [328, 191] width 81 height 28
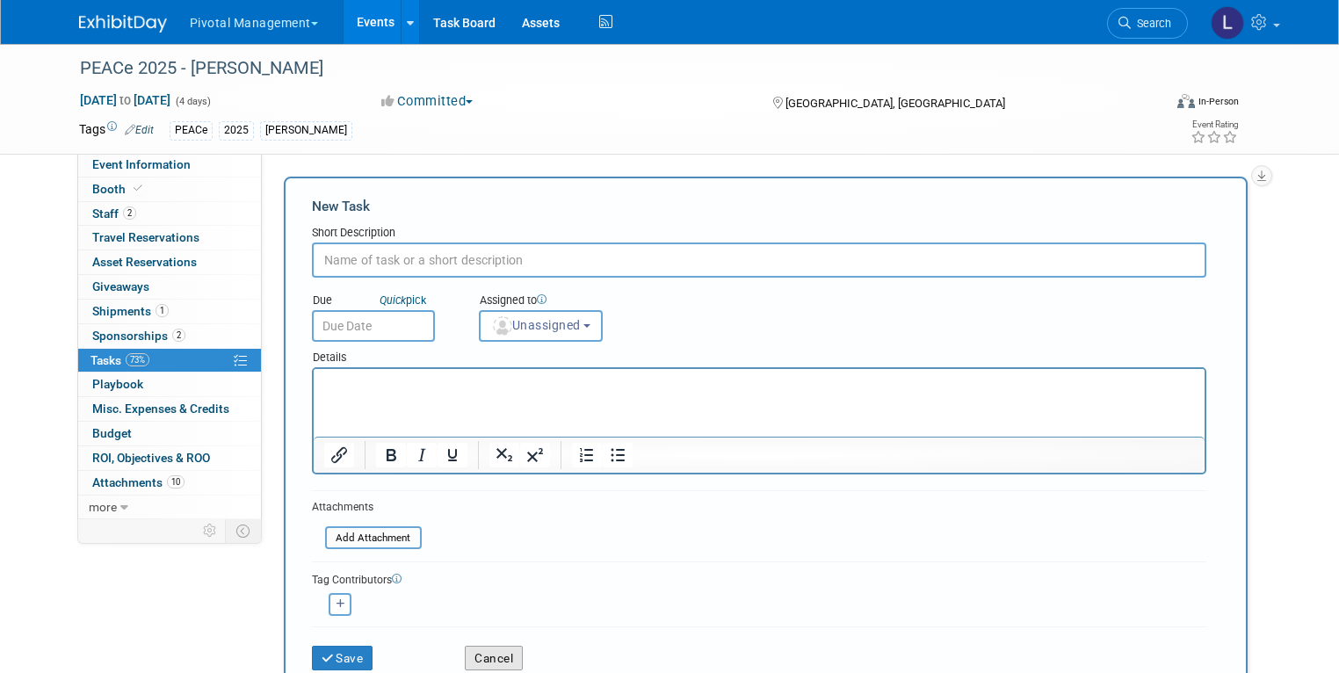
click at [484, 663] on button "Cancel" at bounding box center [494, 658] width 58 height 25
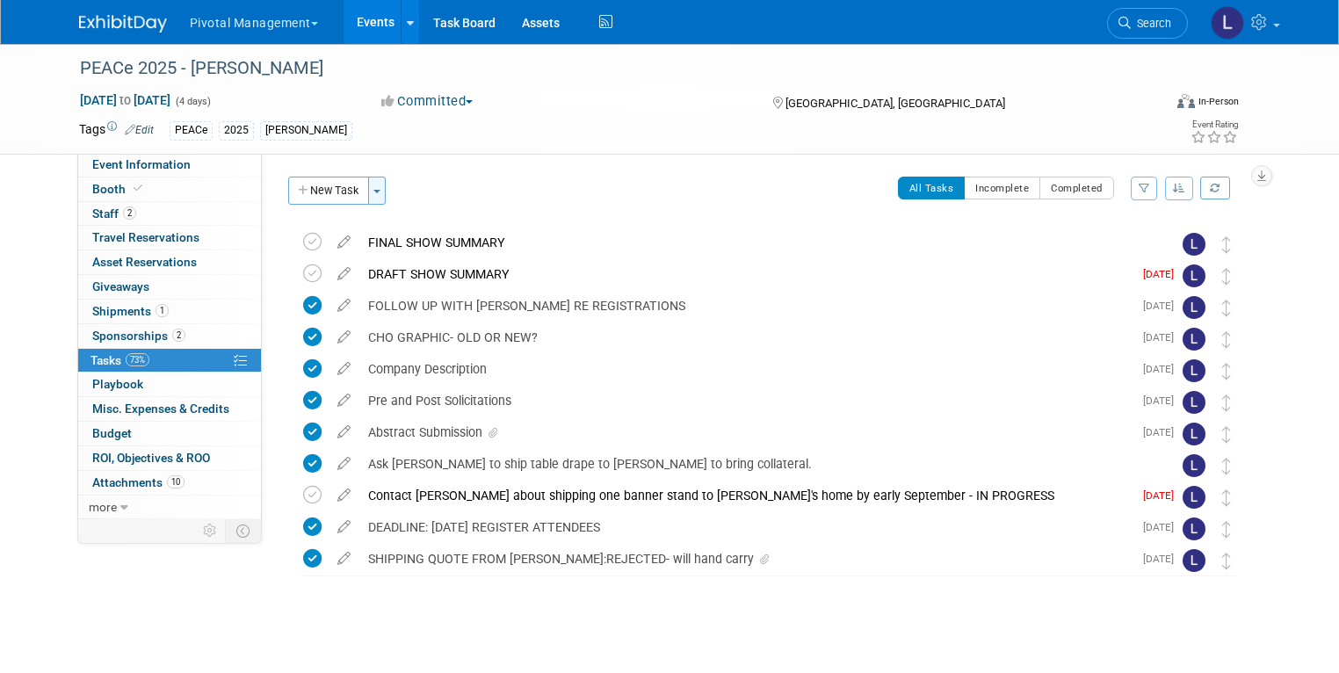
click at [368, 192] on button "Toggle Dropdown" at bounding box center [377, 191] width 18 height 28
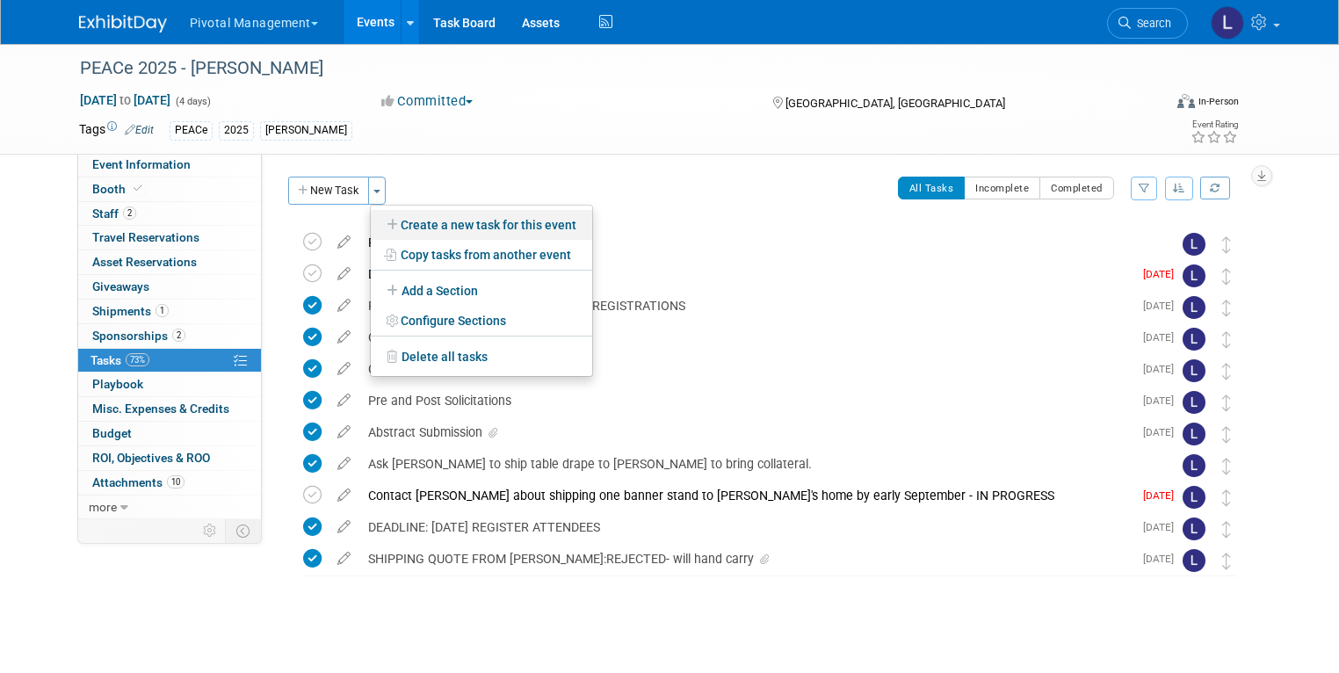
click at [454, 221] on link "Create a new task for this event" at bounding box center [481, 225] width 221 height 30
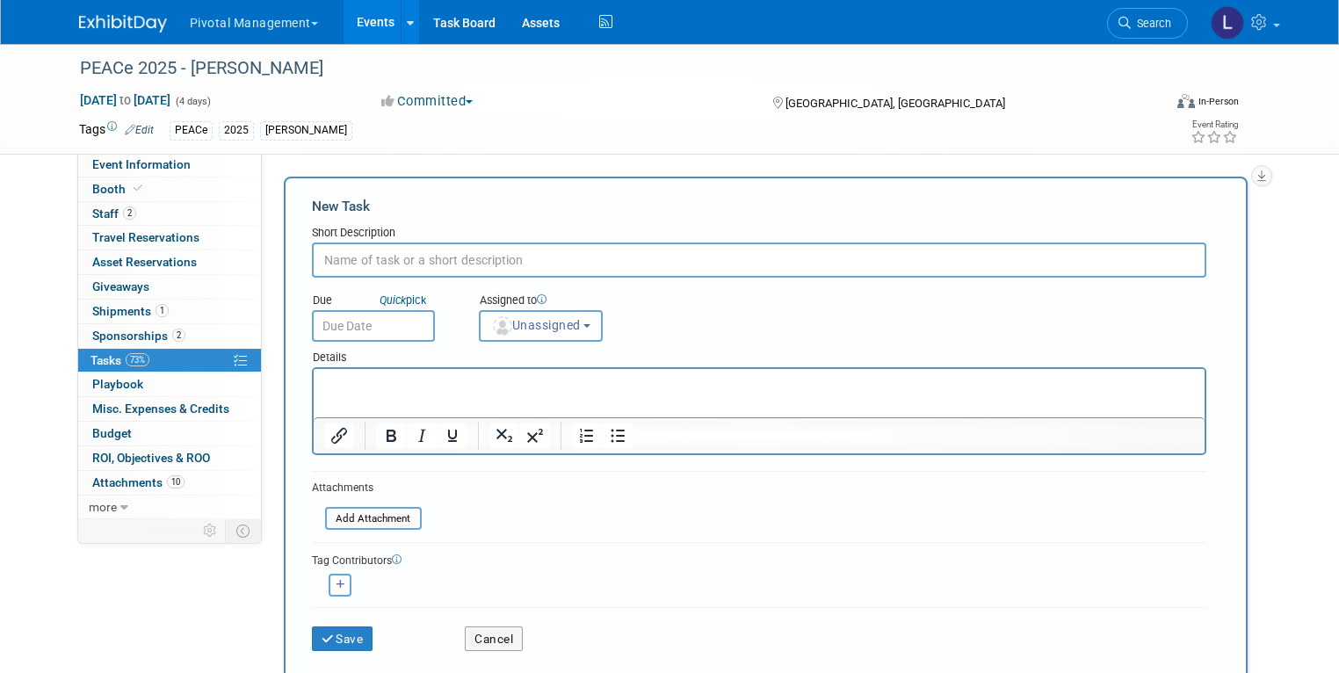
click at [352, 250] on input "text" at bounding box center [759, 260] width 895 height 35
type input "REF: Registration Log in"
click at [366, 392] on p "Rich Text Area. Press ALT-0 for help." at bounding box center [758, 385] width 871 height 18
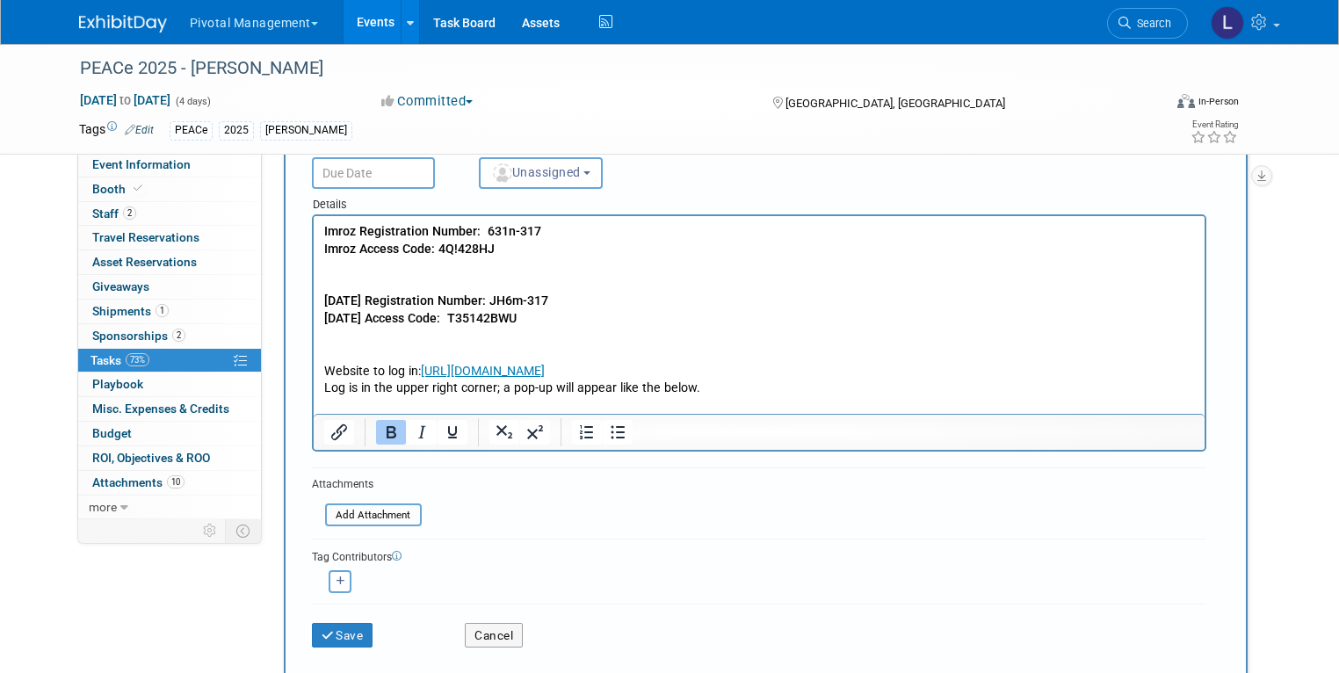
scroll to position [164, 0]
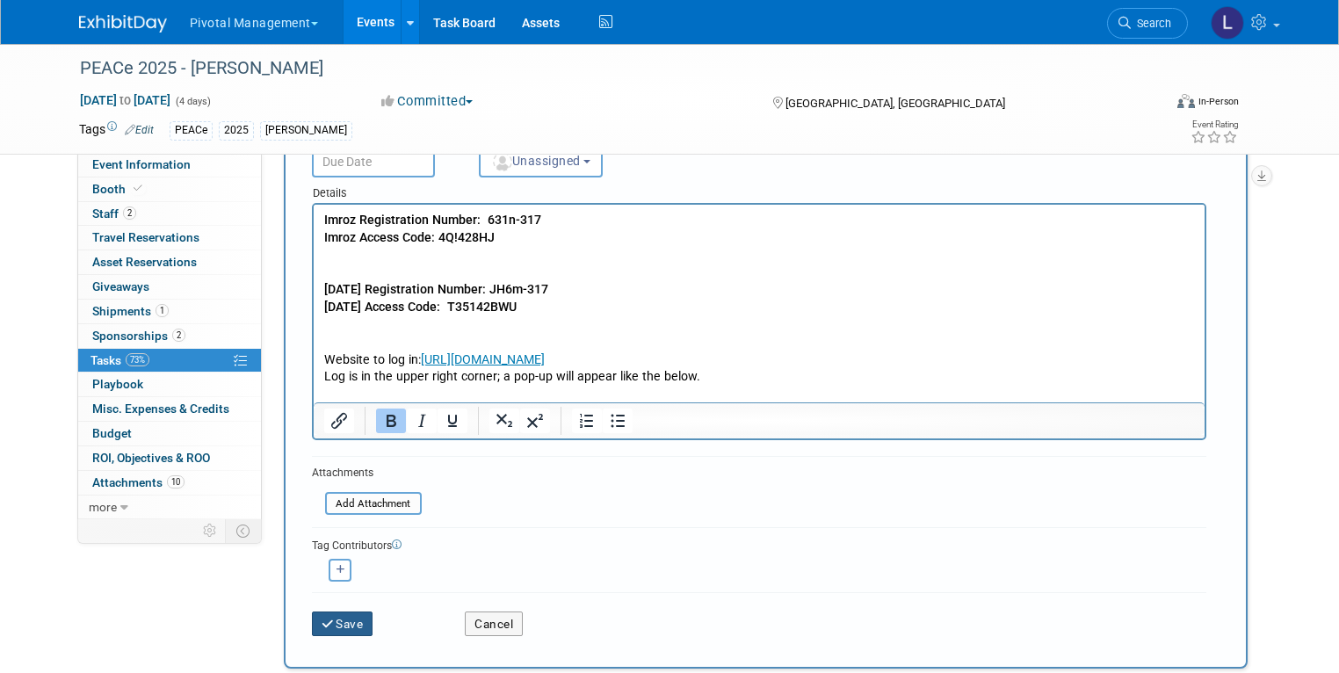
click at [312, 622] on button "Save" at bounding box center [343, 624] width 62 height 25
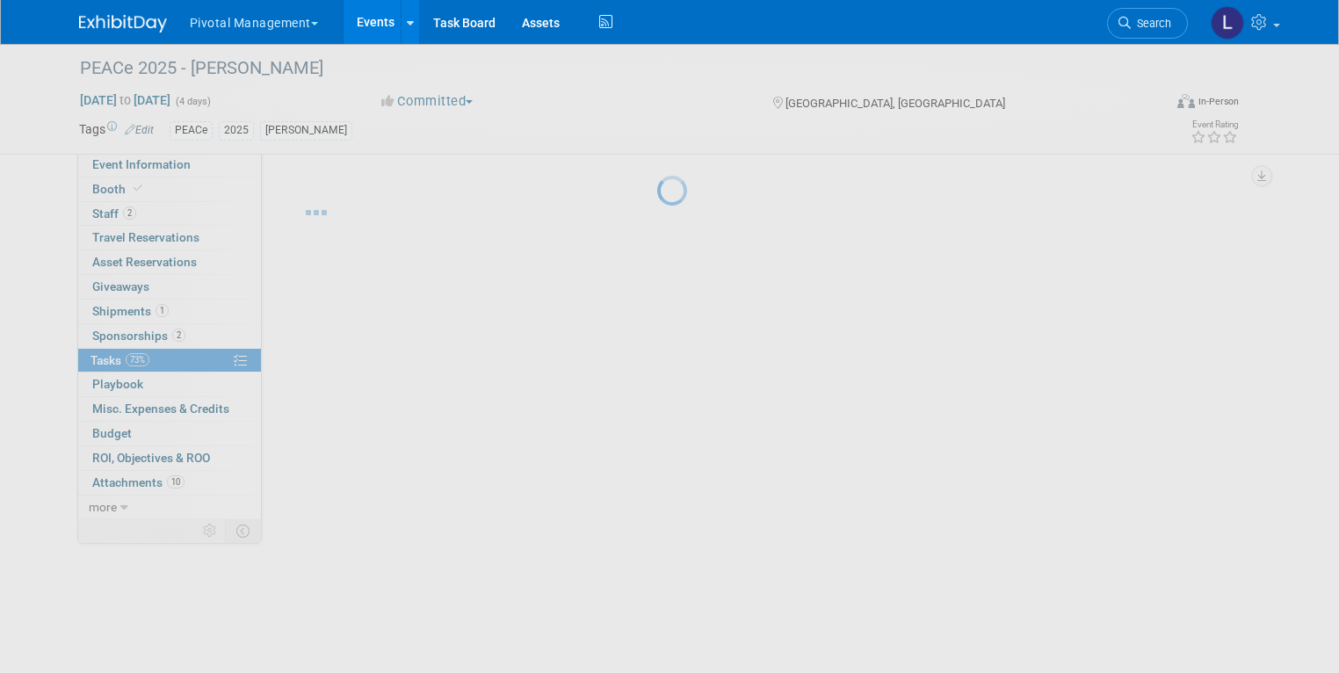
scroll to position [0, 0]
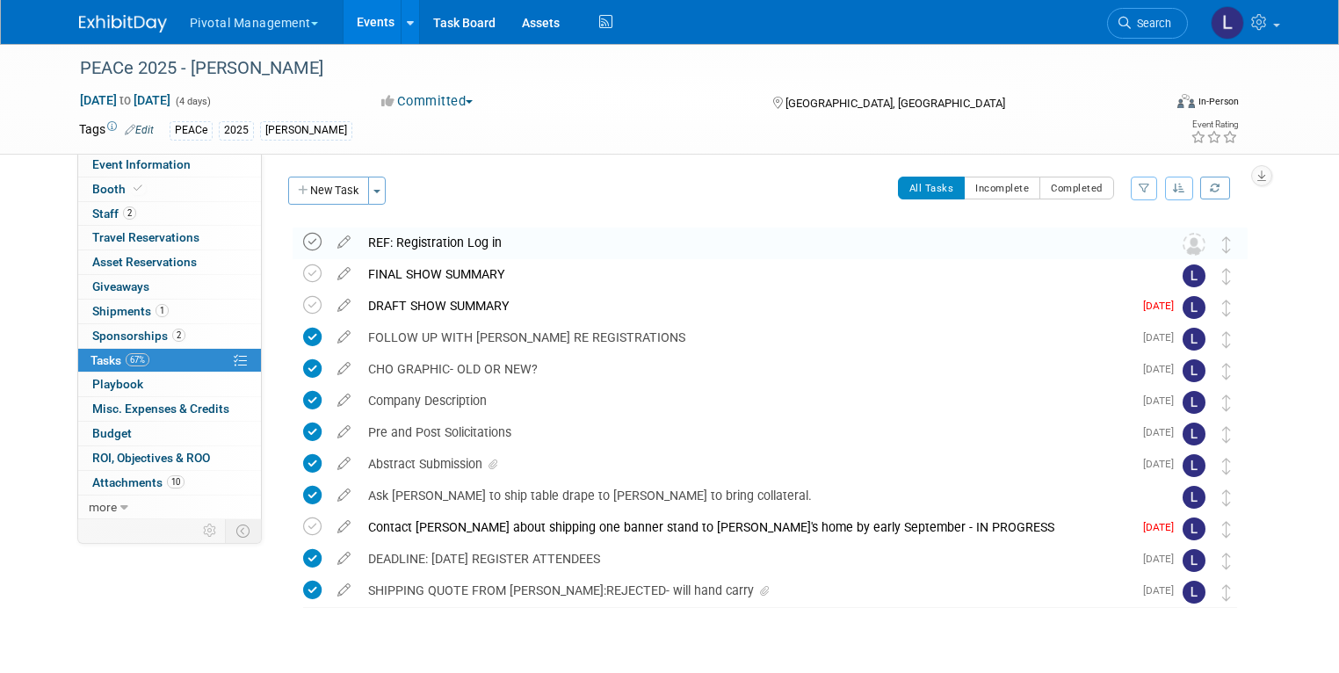
click at [303, 239] on icon at bounding box center [312, 242] width 18 height 18
click at [441, 238] on div "REF: Registration Log in" at bounding box center [753, 243] width 788 height 30
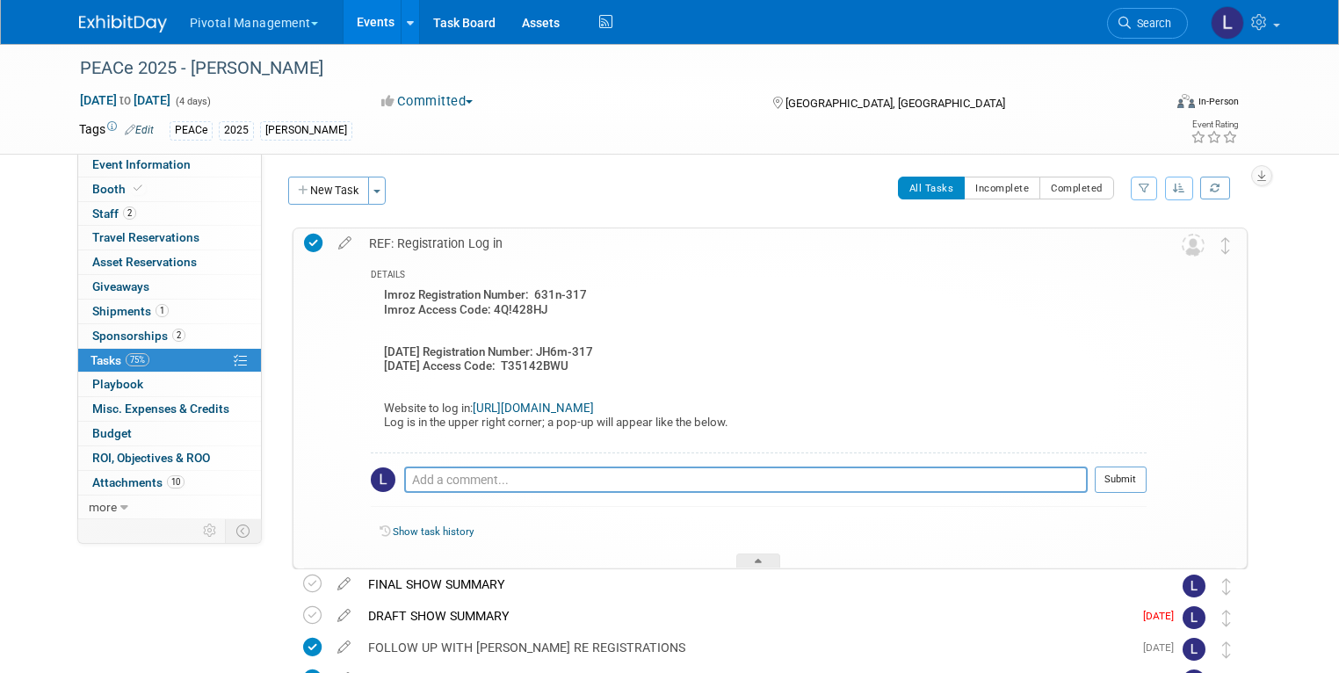
click at [477, 311] on b "Imroz Access Code: 4Q!428HJ" at bounding box center [465, 309] width 163 height 13
drag, startPoint x: 476, startPoint y: 315, endPoint x: 533, endPoint y: 311, distance: 56.3
click at [533, 311] on div "Imroz Registration Number: 631n-317 Imroz Access Code: 4Q!428HJ Raja Registrati…" at bounding box center [759, 368] width 776 height 169
copy b "4Q!428HJ"
click at [594, 404] on link "https://www.conferium.com/Clients/258_web/index.lasso?lang=en#" at bounding box center [533, 408] width 121 height 13
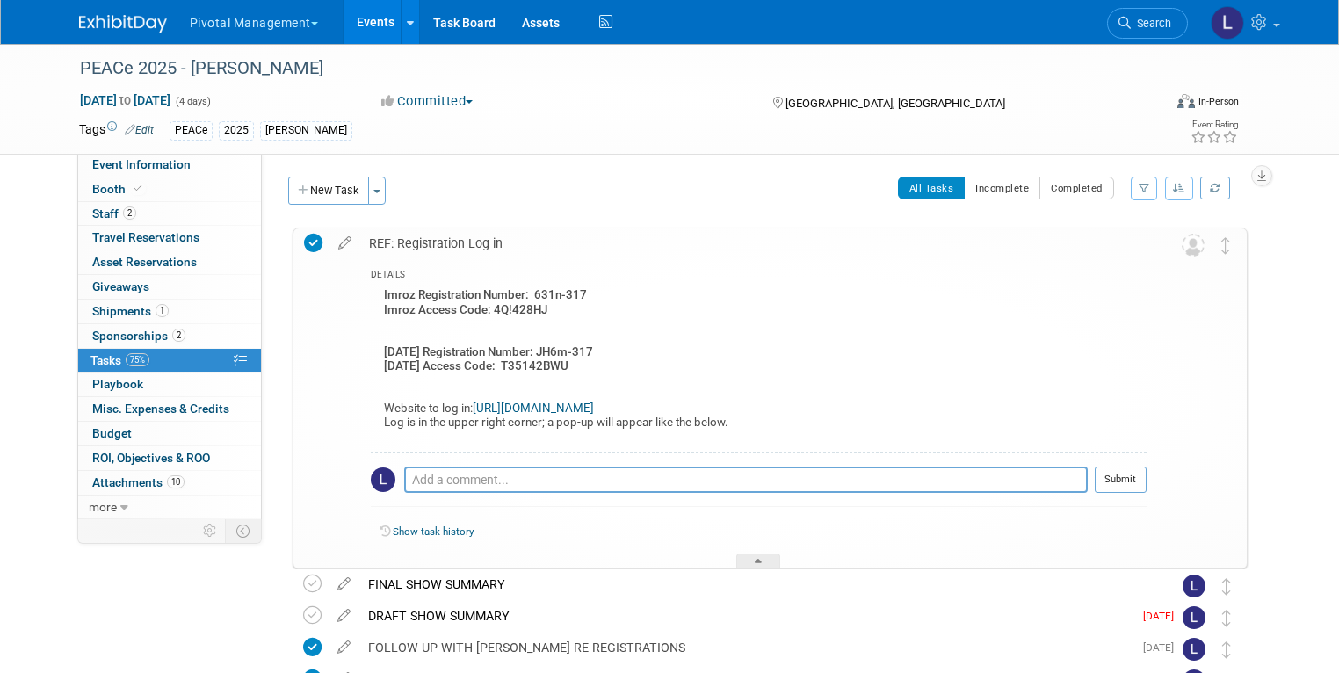
click at [1182, 414] on td at bounding box center [1164, 397] width 35 height 339
click at [106, 359] on span "Tasks 75%" at bounding box center [120, 360] width 59 height 14
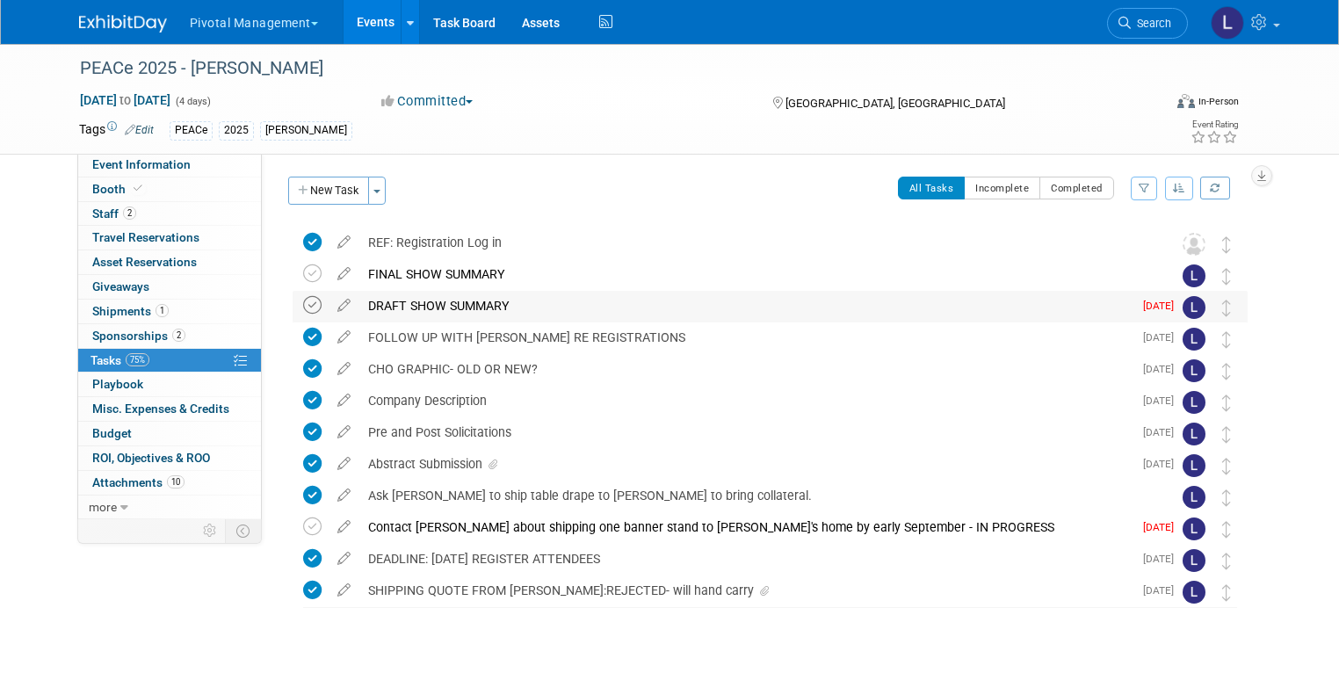
click at [303, 308] on icon at bounding box center [312, 305] width 18 height 18
click at [1177, 33] on link "Search" at bounding box center [1147, 23] width 81 height 31
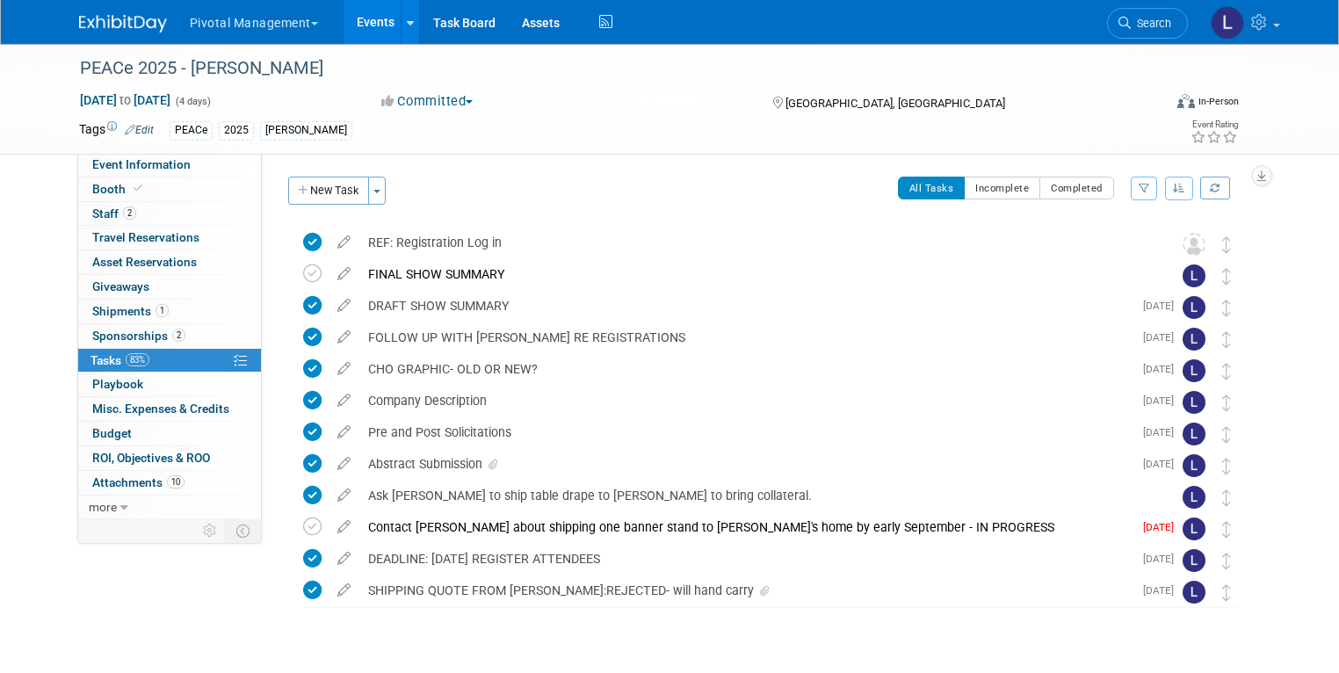
click at [375, 30] on link "Events" at bounding box center [376, 22] width 64 height 44
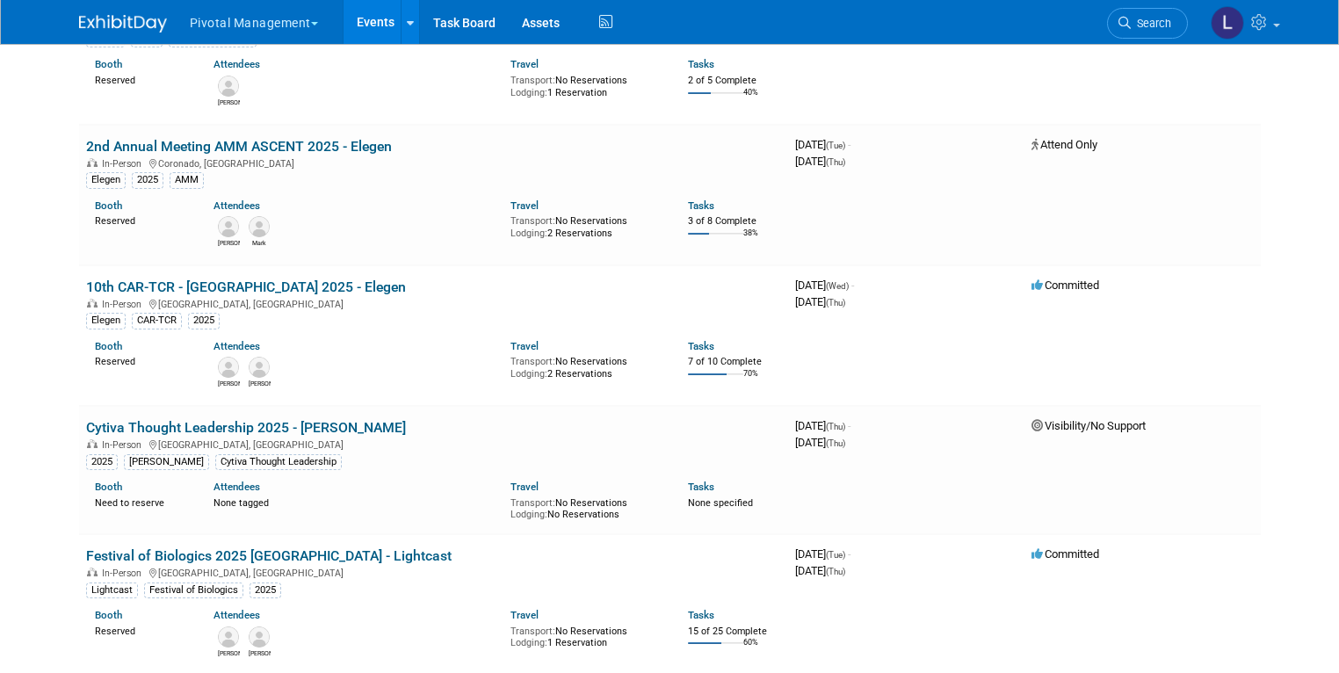
scroll to position [895, 0]
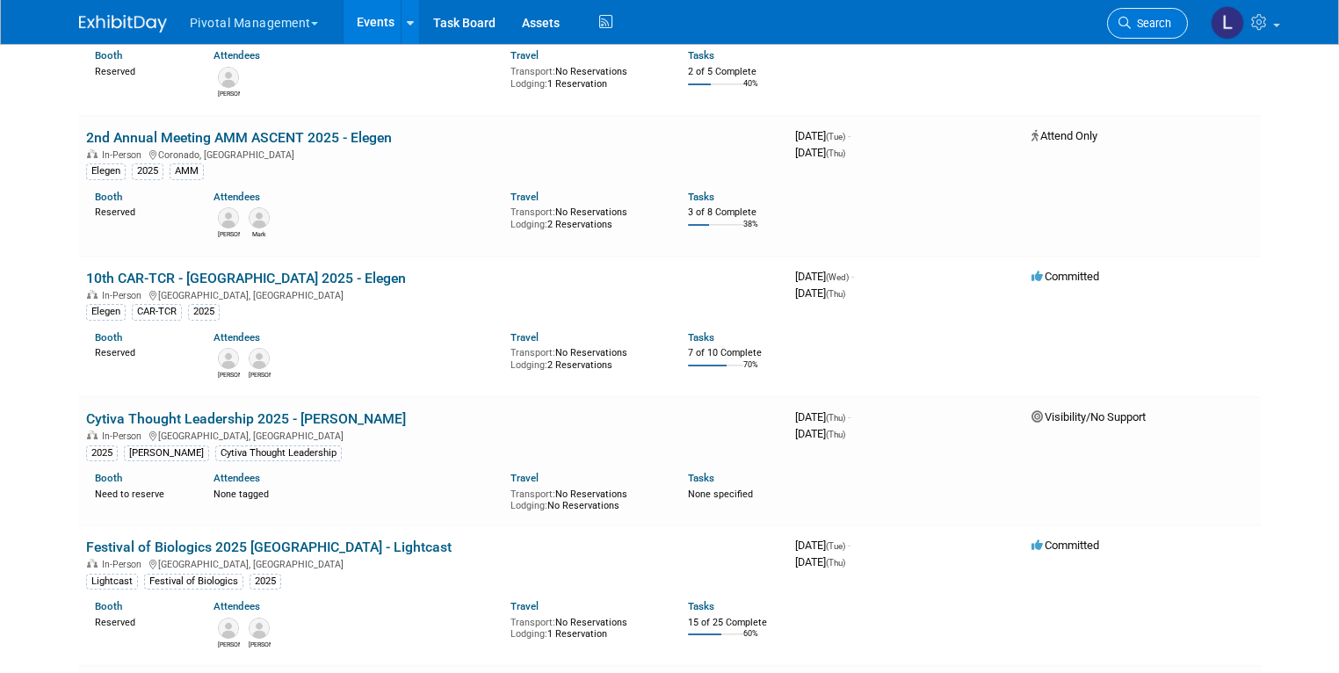
click at [1171, 24] on span "Search" at bounding box center [1151, 23] width 40 height 13
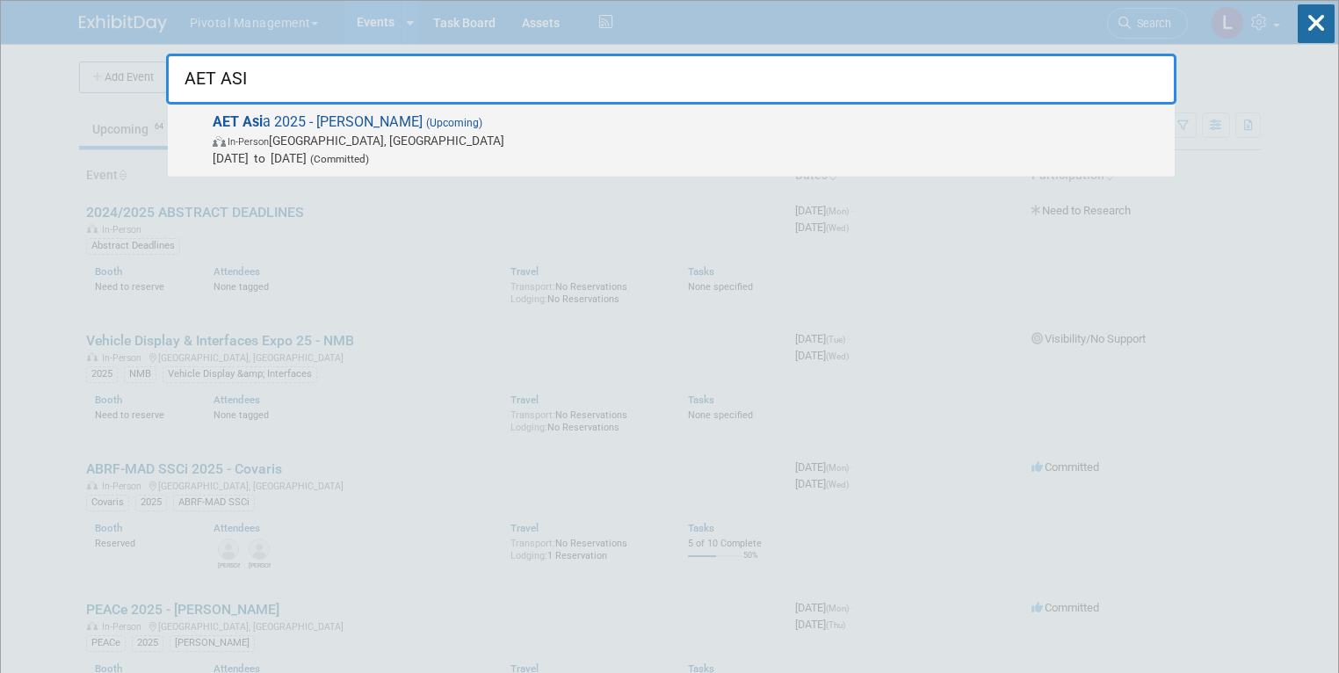
type input "AET ASI"
click at [319, 134] on span "In-Person Kyoto, Japan" at bounding box center [689, 141] width 953 height 18
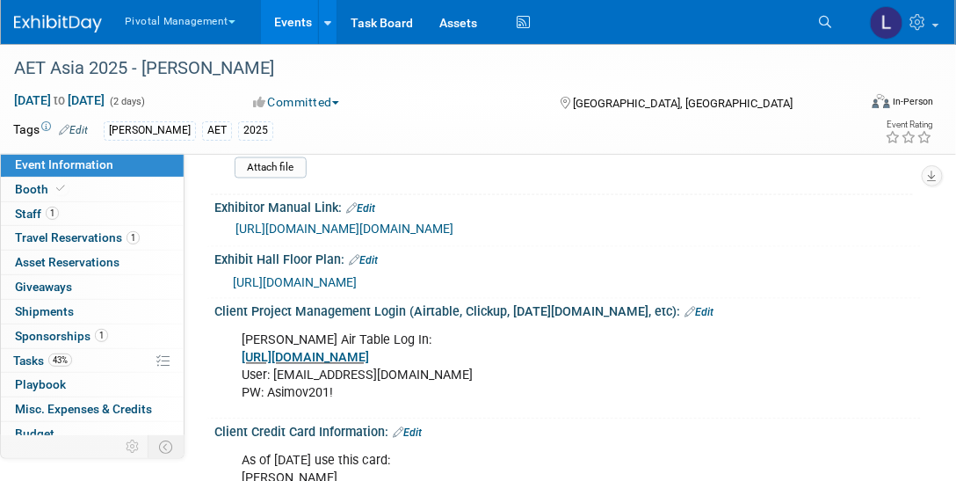
scroll to position [2350, 0]
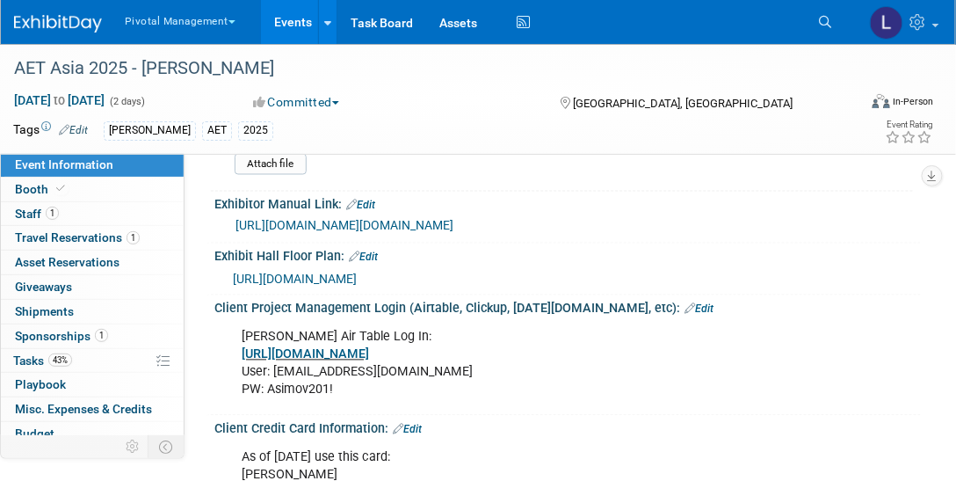
click at [402, 233] on link "[URL][DOMAIN_NAME][DOMAIN_NAME]" at bounding box center [344, 226] width 218 height 14
